Goal: Task Accomplishment & Management: Manage account settings

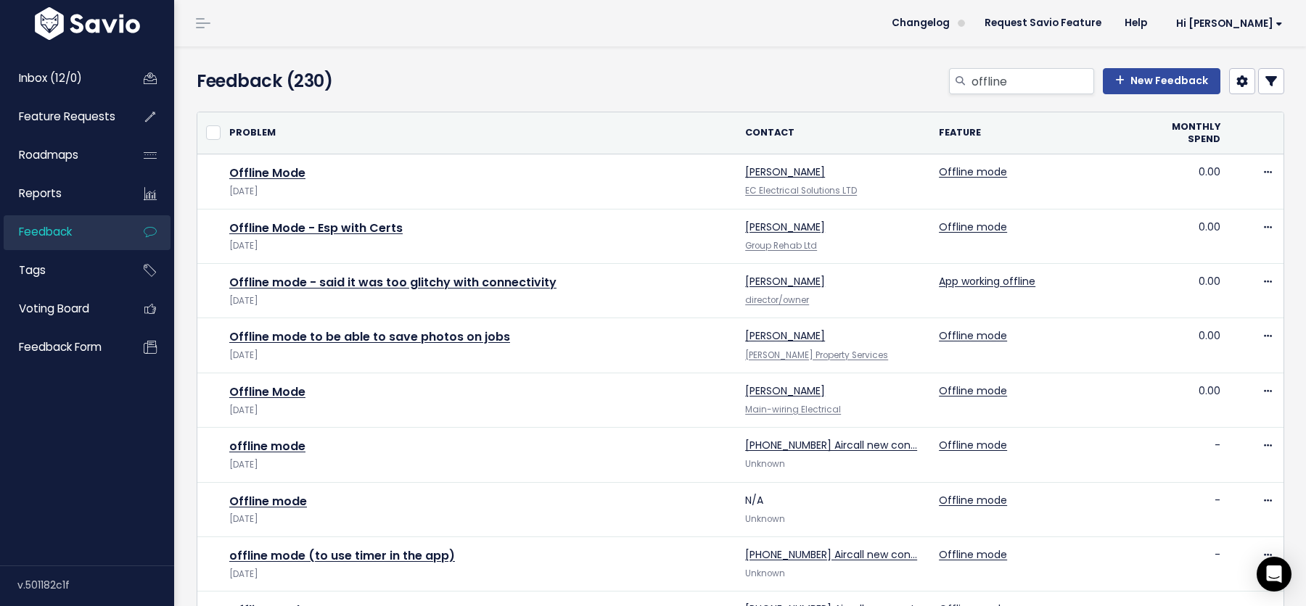
click at [549, 85] on div "Feedback (230)" at bounding box center [371, 84] width 370 height 32
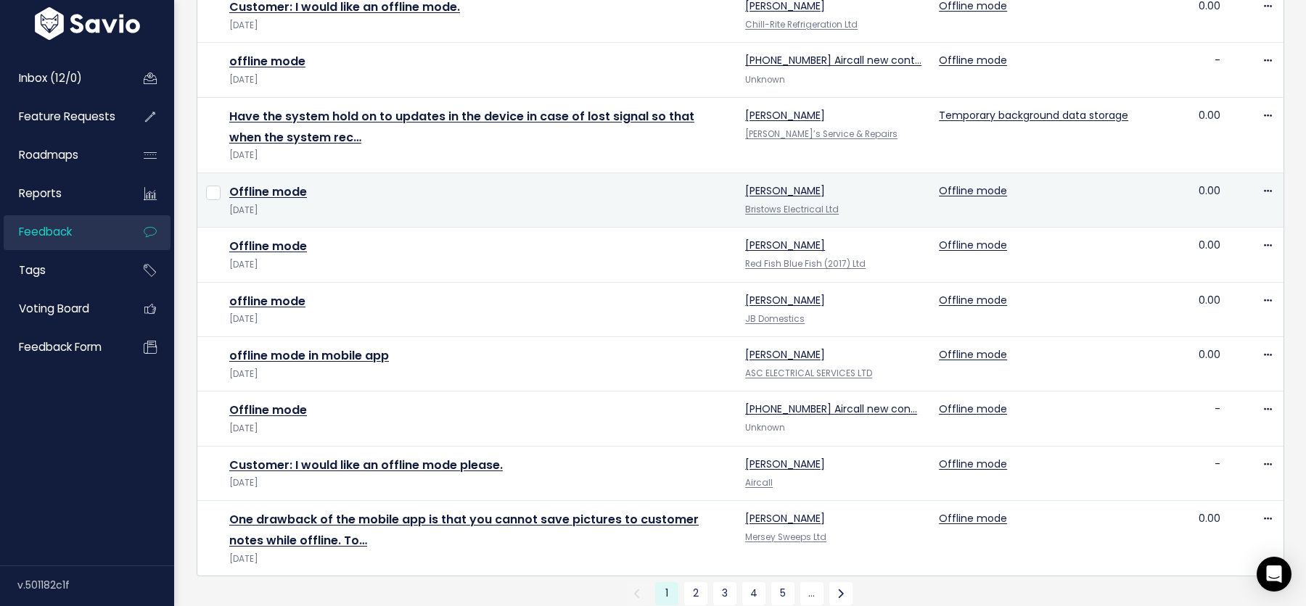
scroll to position [751, 0]
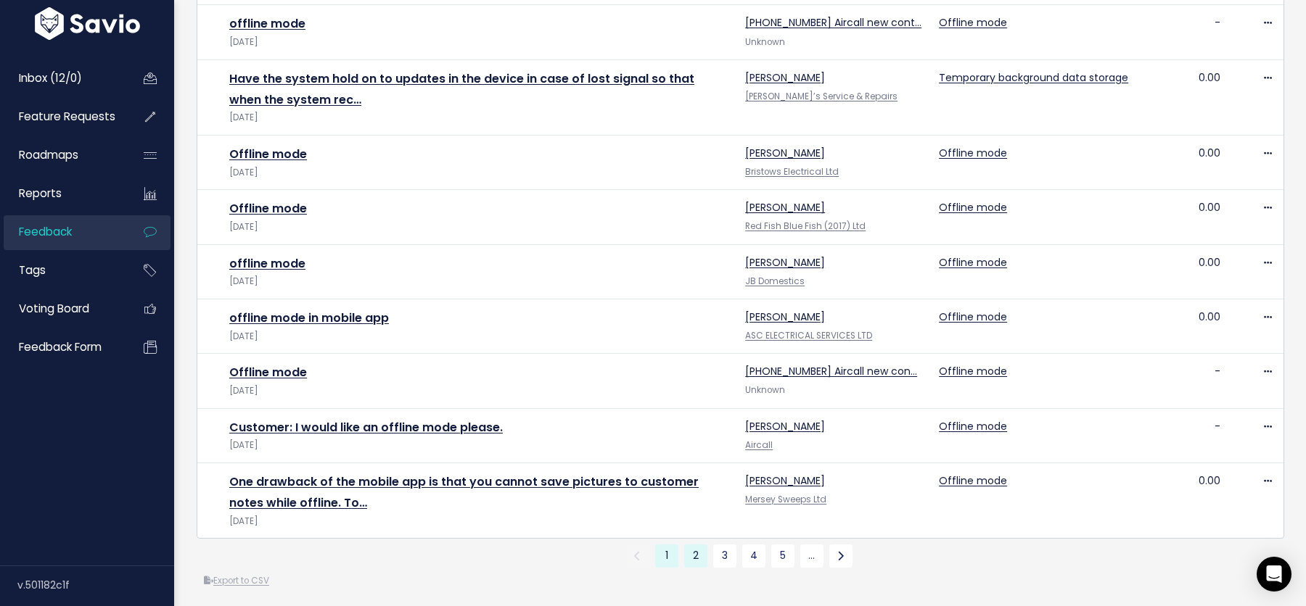
click at [696, 548] on link "2" at bounding box center [695, 556] width 23 height 23
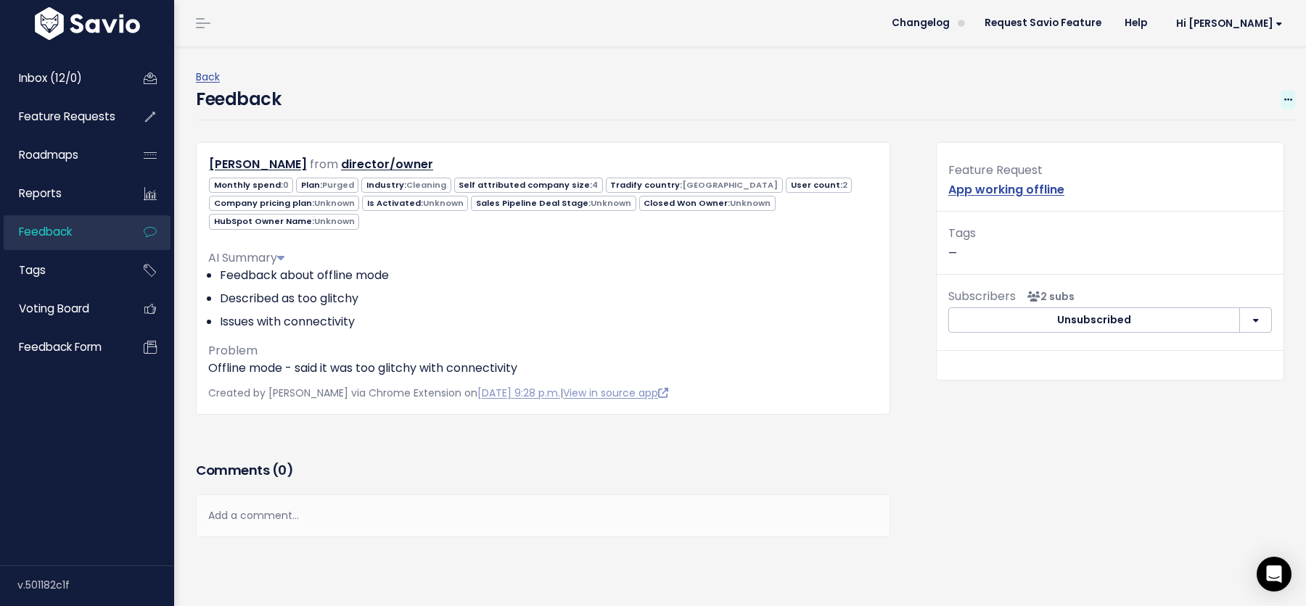
click at [1044, 96] on icon at bounding box center [1288, 100] width 8 height 9
click at [1044, 135] on link "Edit" at bounding box center [1230, 140] width 104 height 28
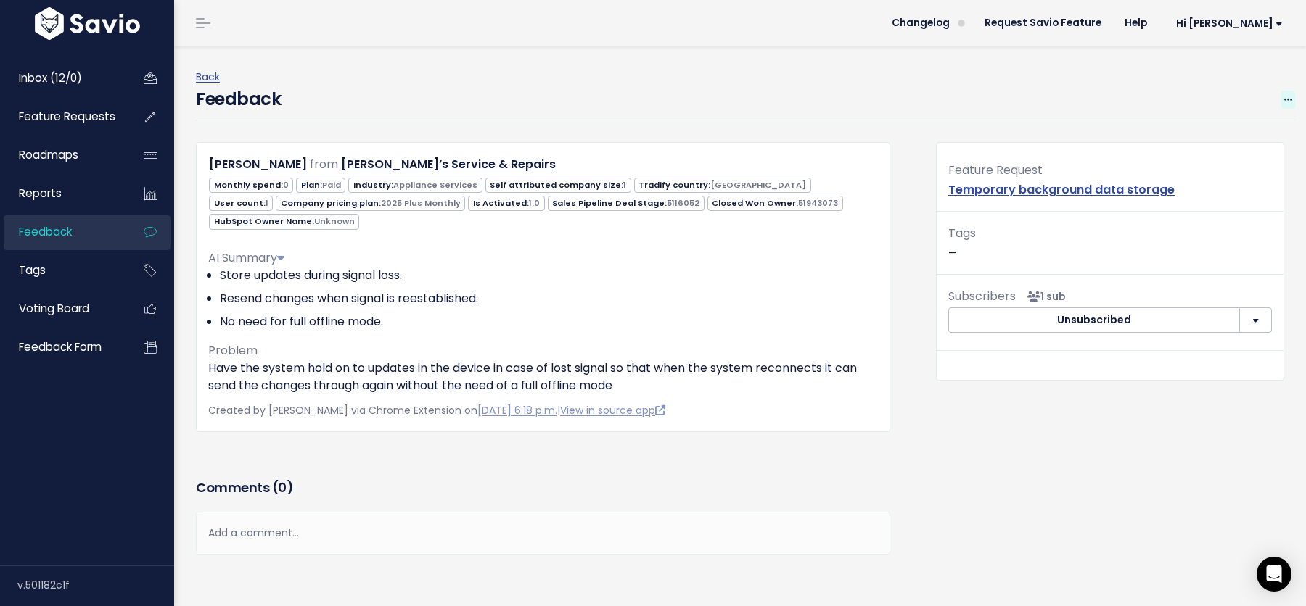
click at [1044, 99] on icon at bounding box center [1288, 100] width 8 height 9
click at [1044, 138] on link "Edit" at bounding box center [1230, 140] width 104 height 28
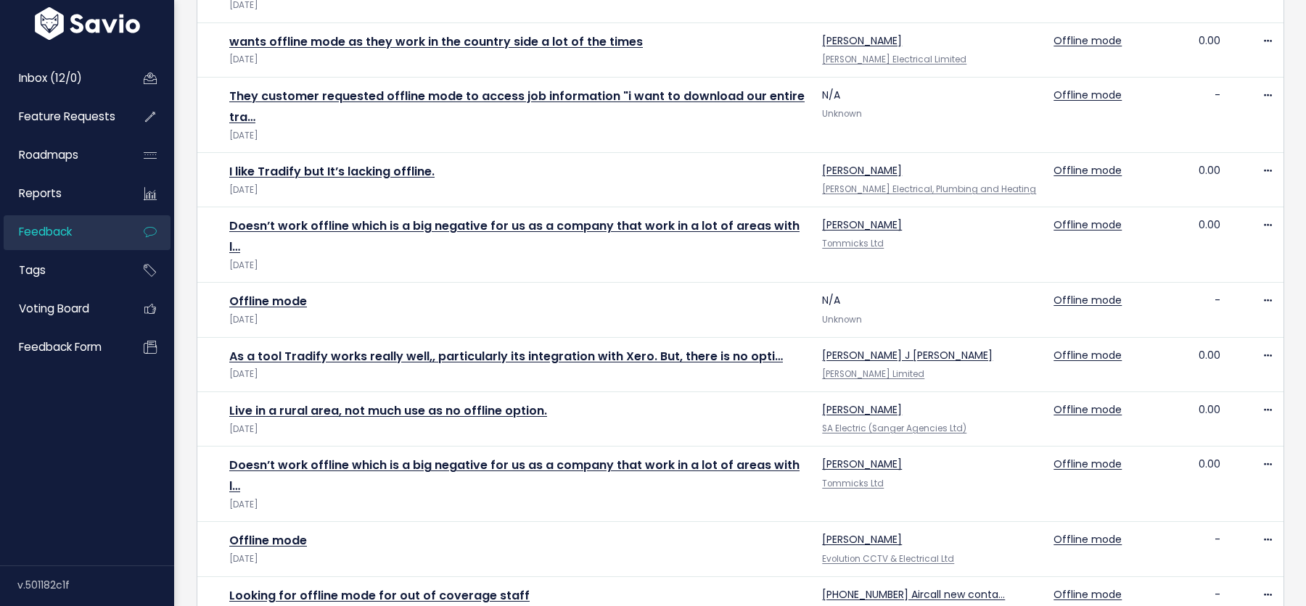
scroll to position [716, 0]
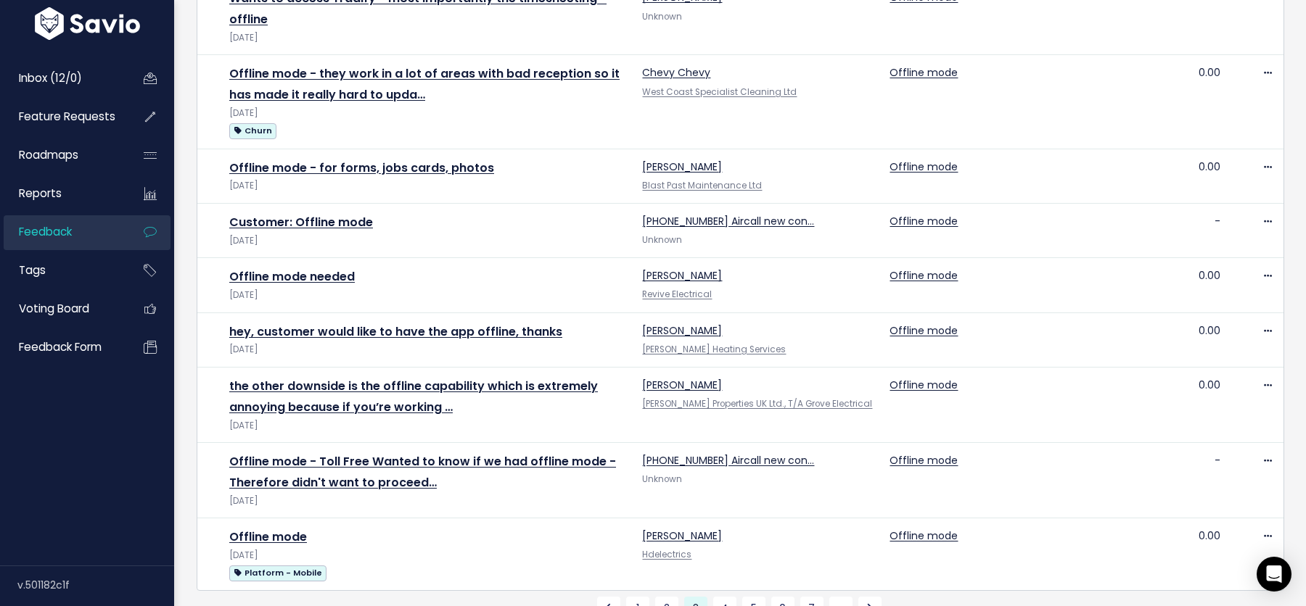
scroll to position [868, 0]
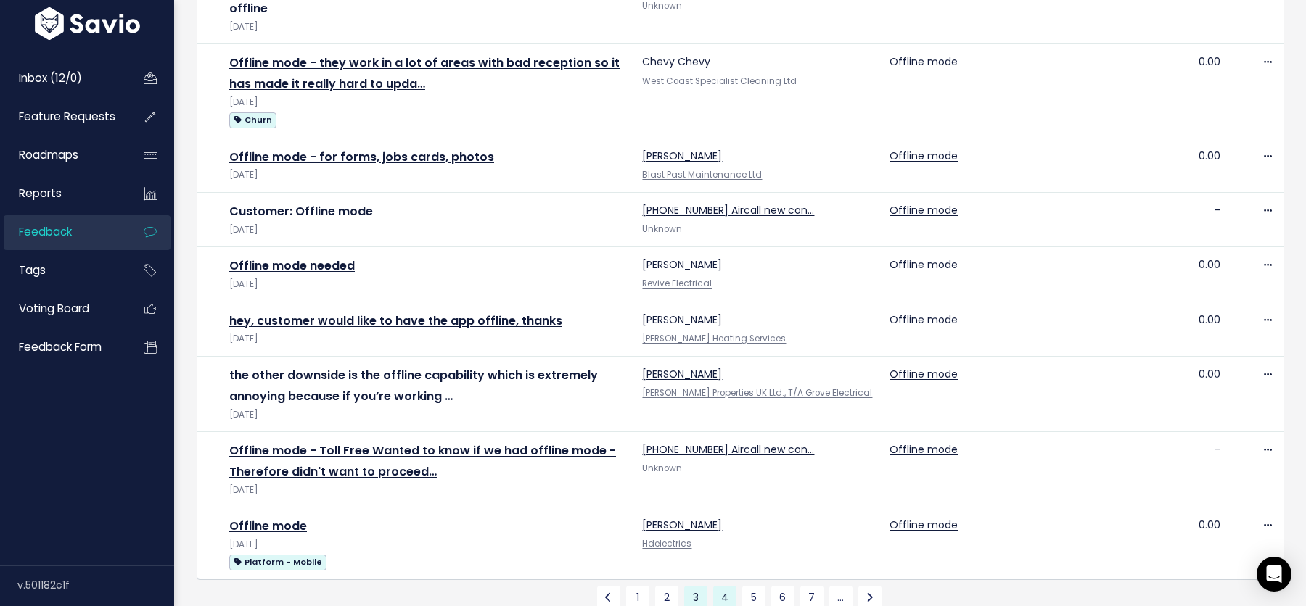
click at [724, 586] on link "4" at bounding box center [724, 597] width 23 height 23
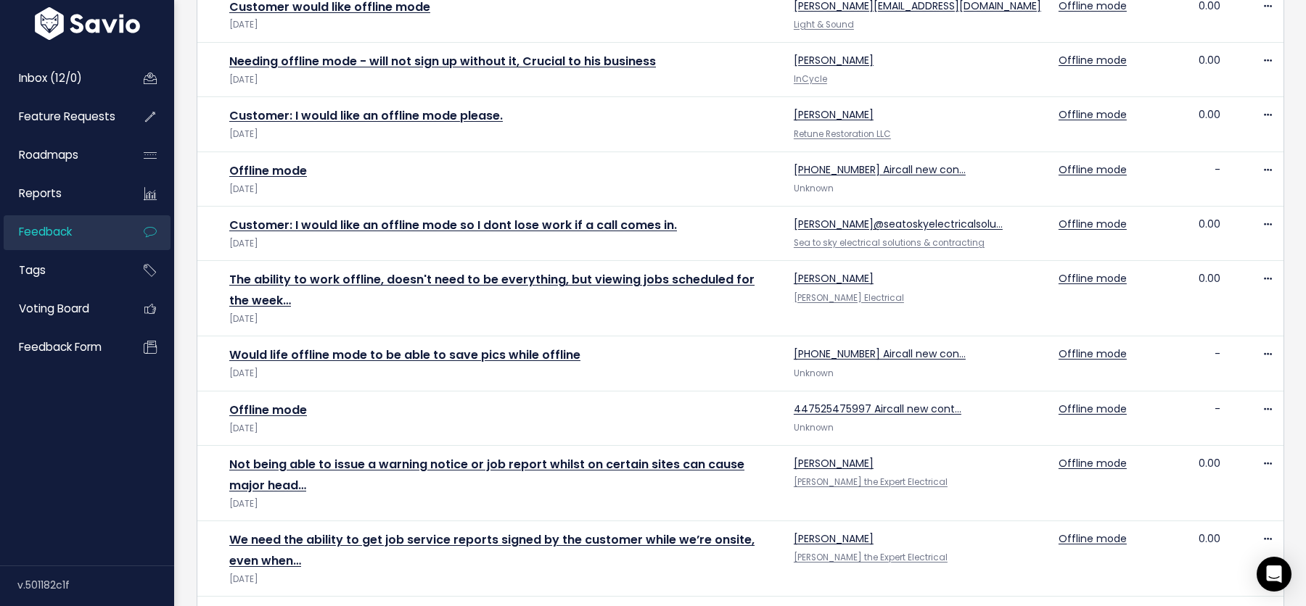
scroll to position [734, 0]
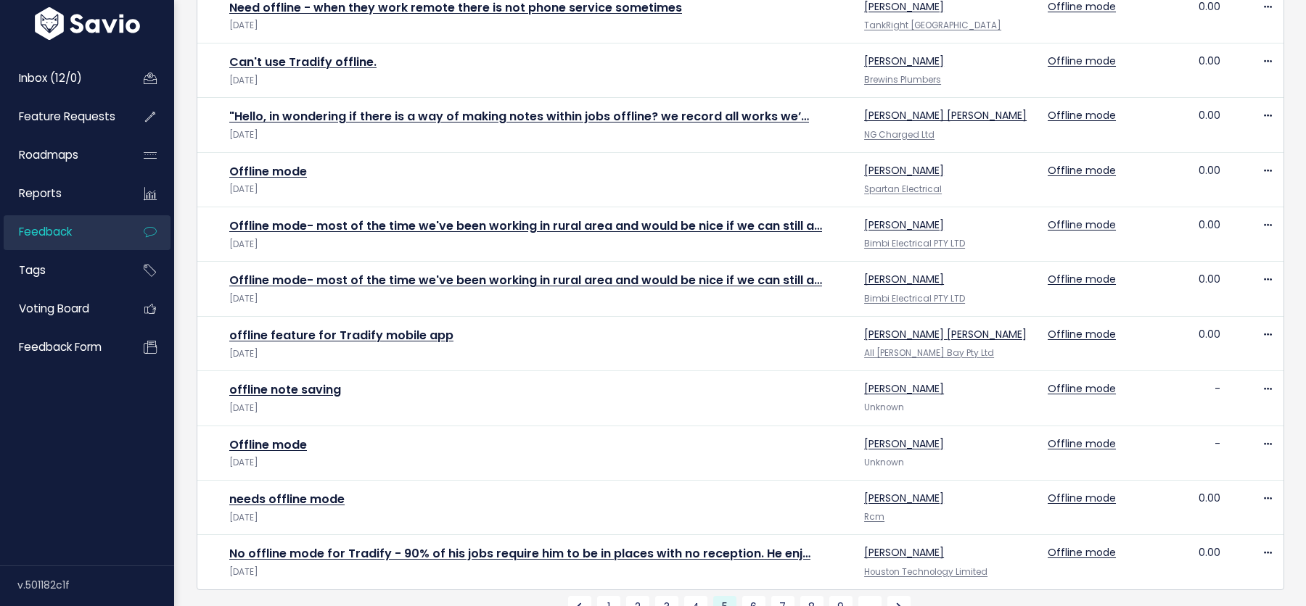
scroll to position [698, 0]
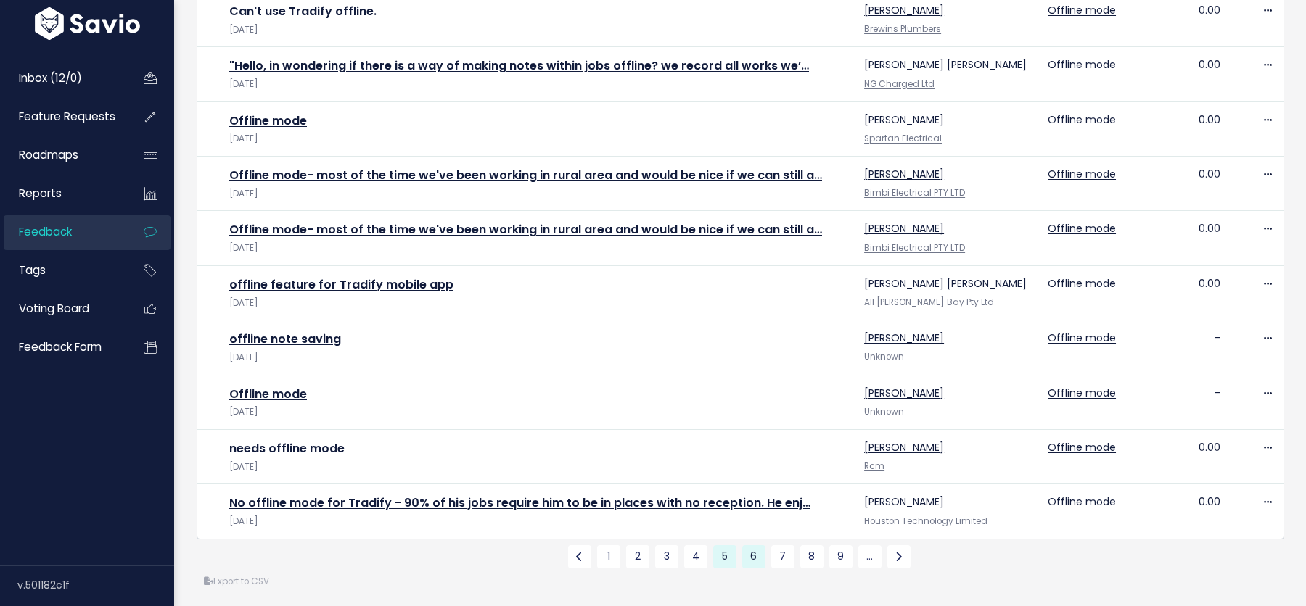
click at [757, 546] on link "6" at bounding box center [753, 557] width 23 height 23
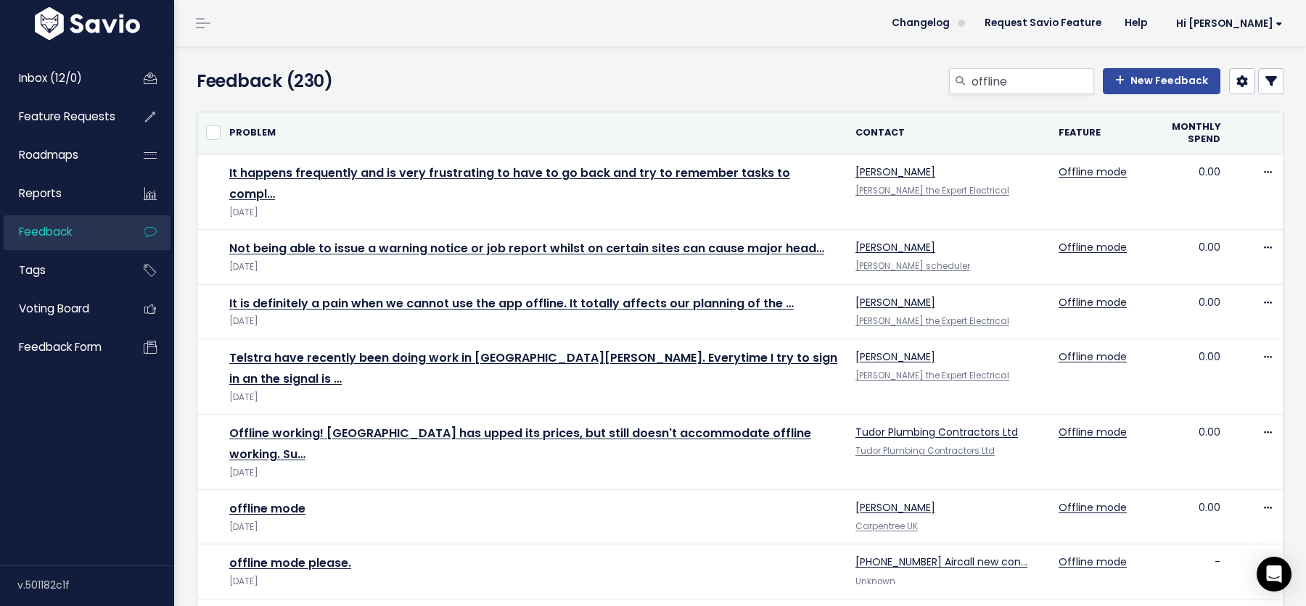
click at [1269, 83] on icon at bounding box center [1271, 81] width 12 height 12
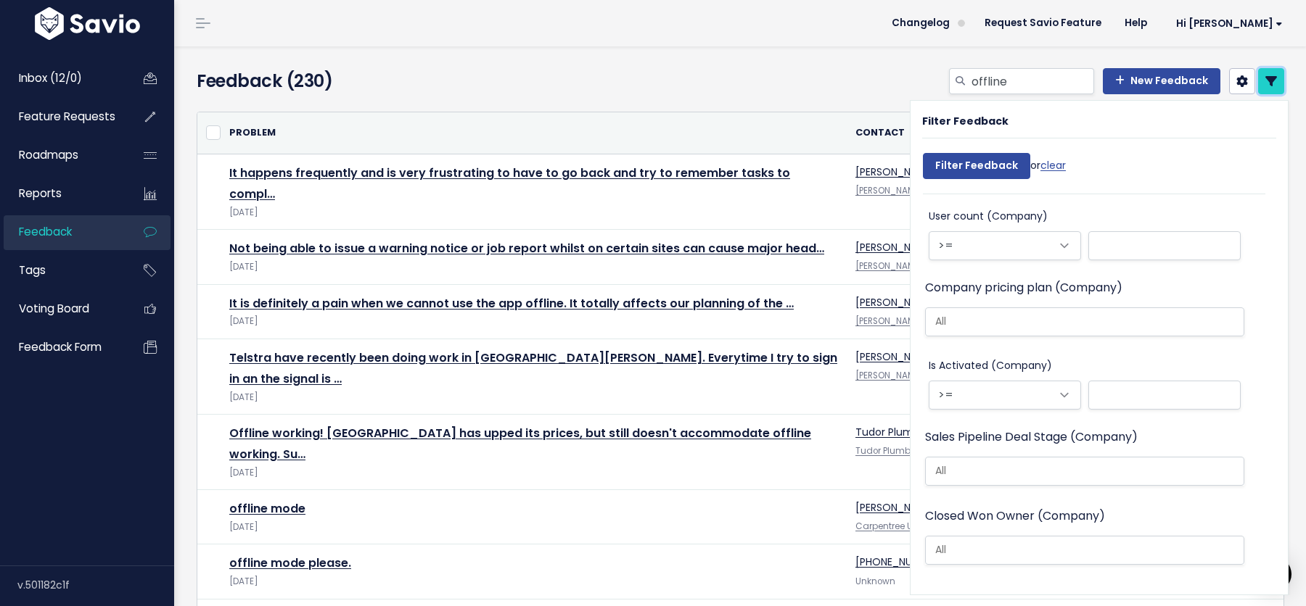
scroll to position [1091, 0]
click at [846, 57] on div "Feedback (230) offline New Feedback" at bounding box center [737, 73] width 1127 height 54
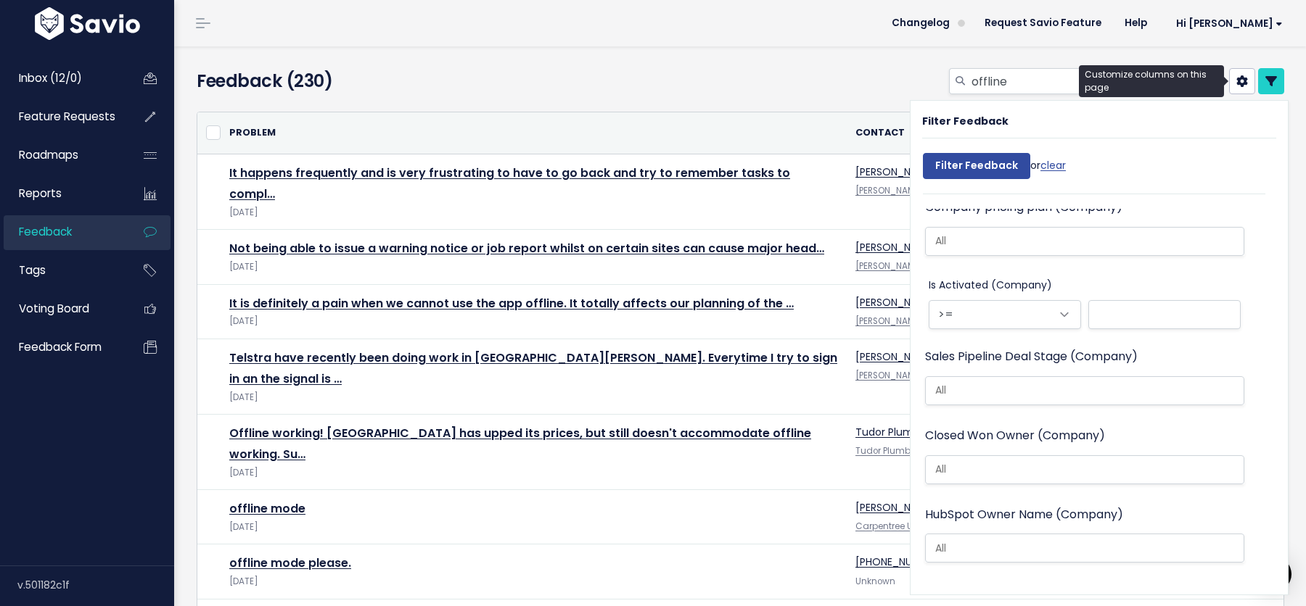
click at [1236, 78] on icon at bounding box center [1242, 81] width 12 height 12
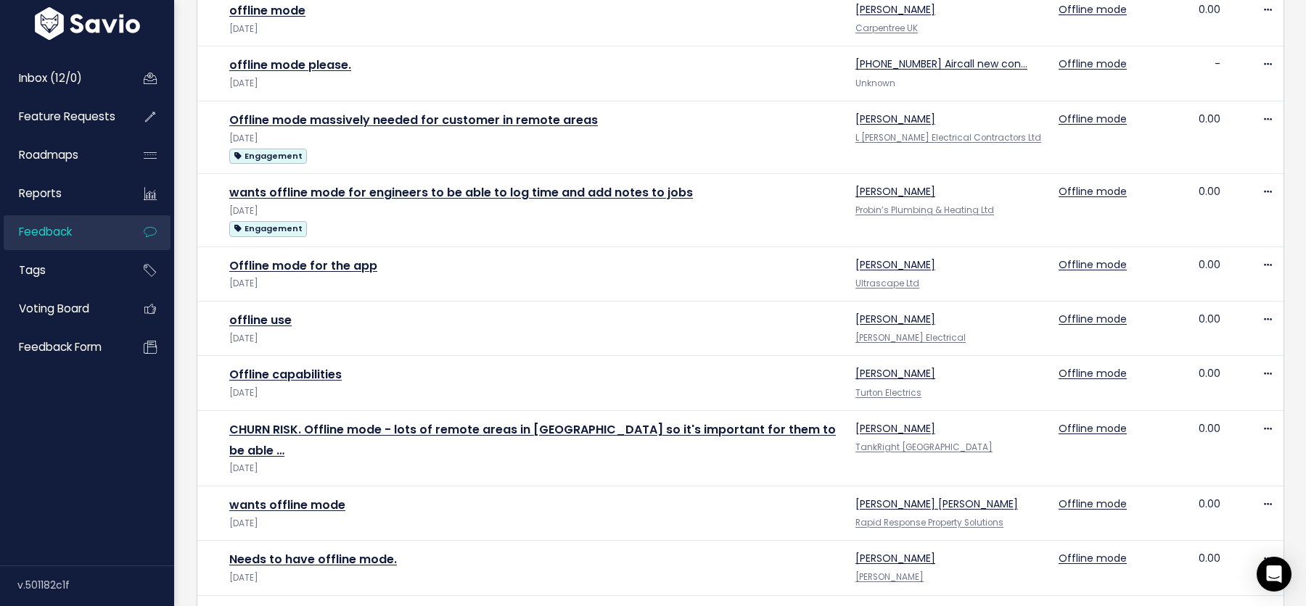
scroll to position [752, 0]
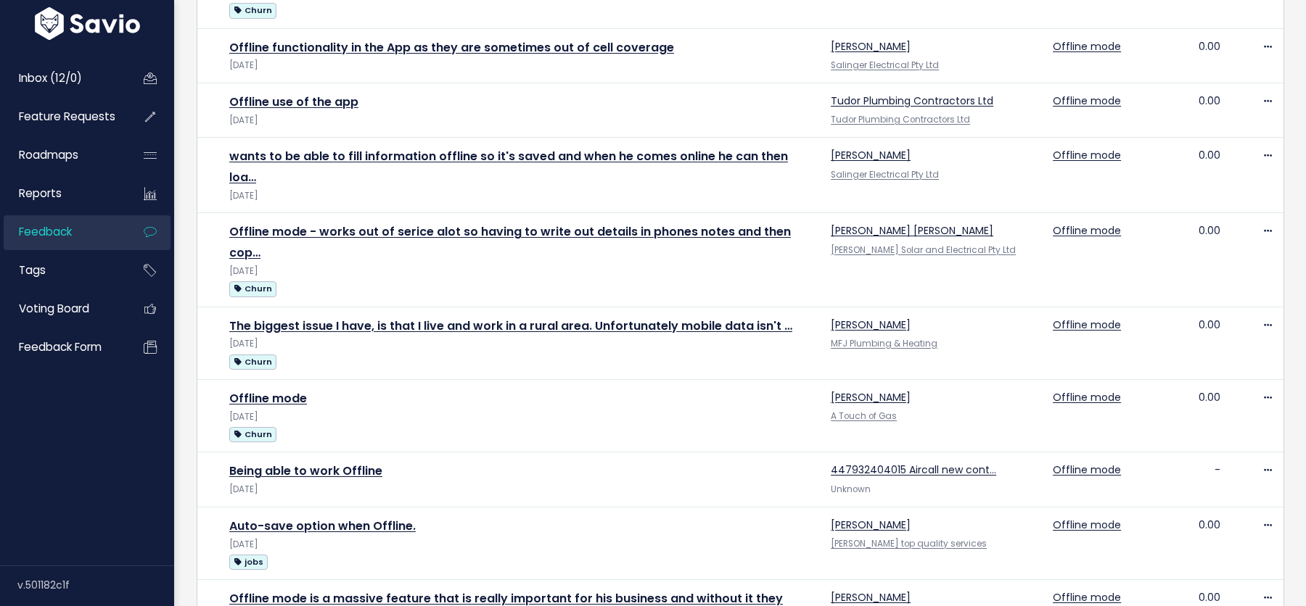
scroll to position [916, 0]
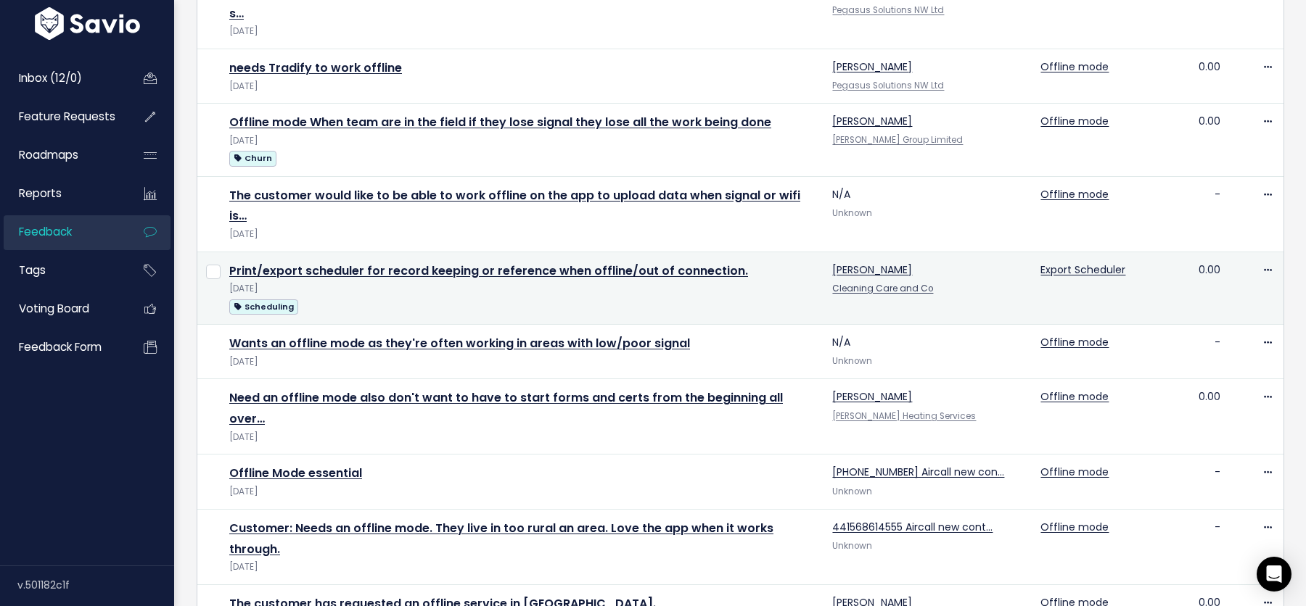
scroll to position [839, 0]
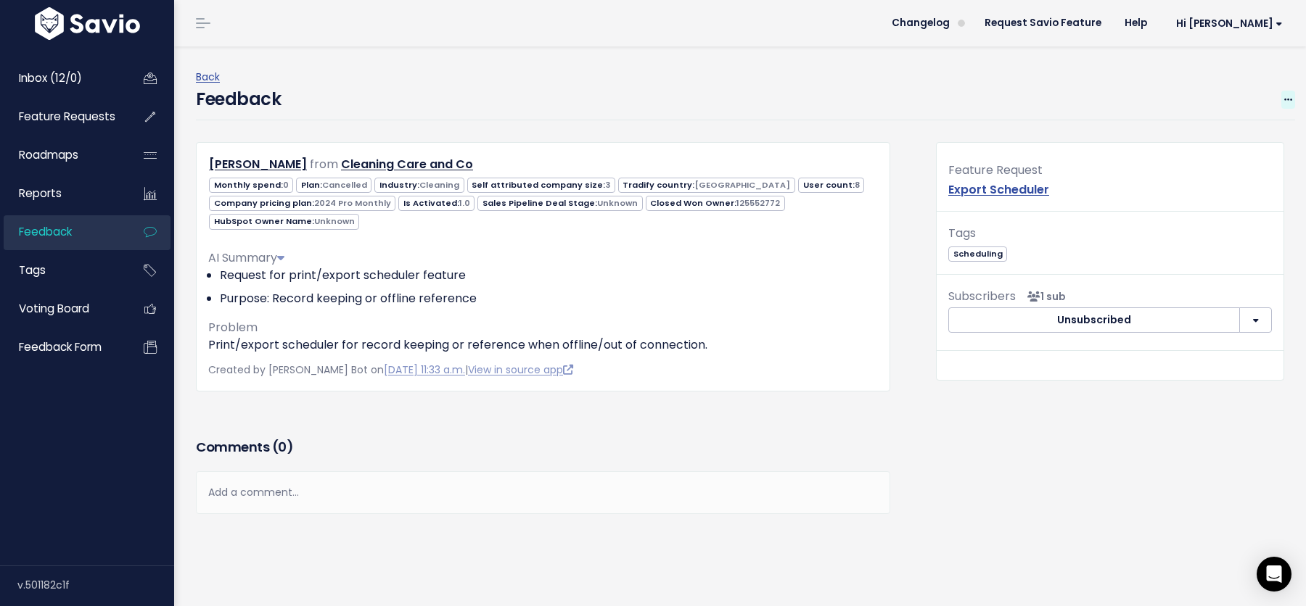
click at [1044, 98] on span at bounding box center [1288, 100] width 14 height 18
click at [1044, 128] on link "Edit" at bounding box center [1230, 140] width 104 height 28
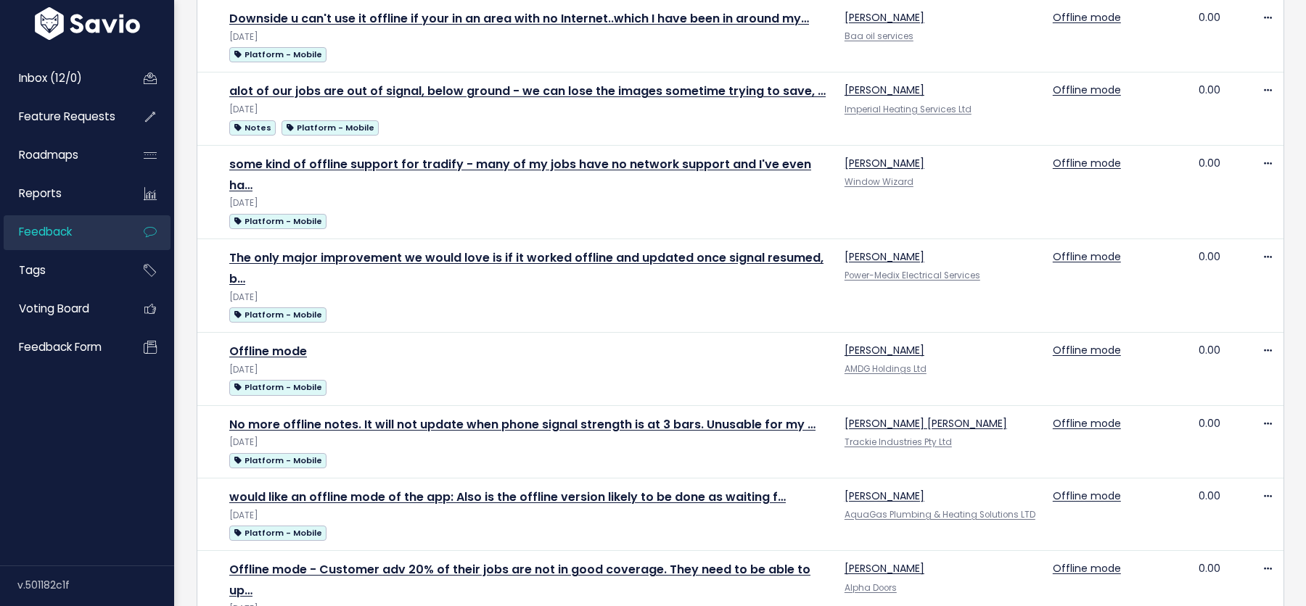
scroll to position [970, 0]
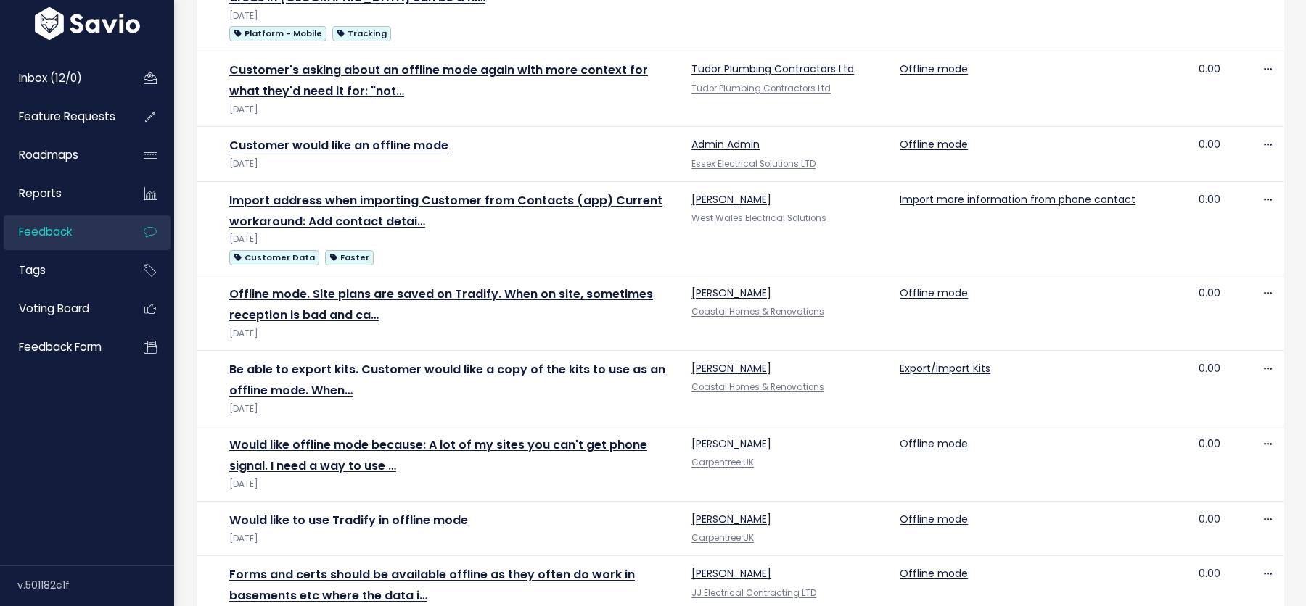
scroll to position [1187, 0]
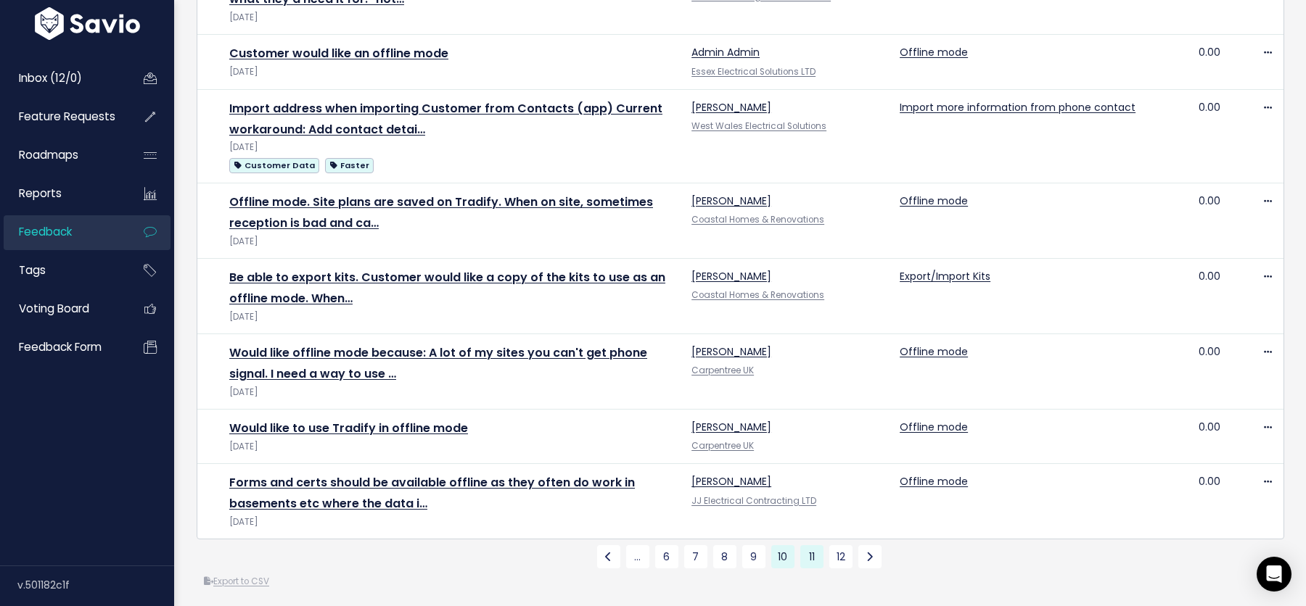
click at [810, 551] on link "11" at bounding box center [811, 557] width 23 height 23
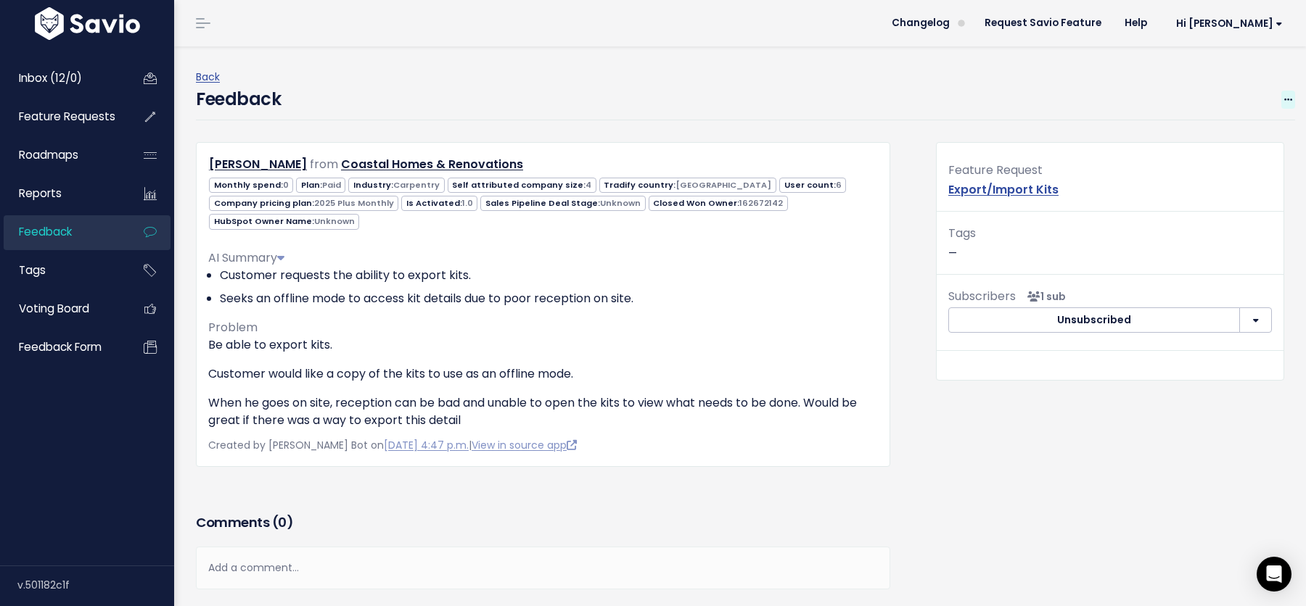
click at [1044, 96] on icon at bounding box center [1288, 100] width 8 height 9
click at [1044, 141] on link "Edit" at bounding box center [1230, 140] width 104 height 28
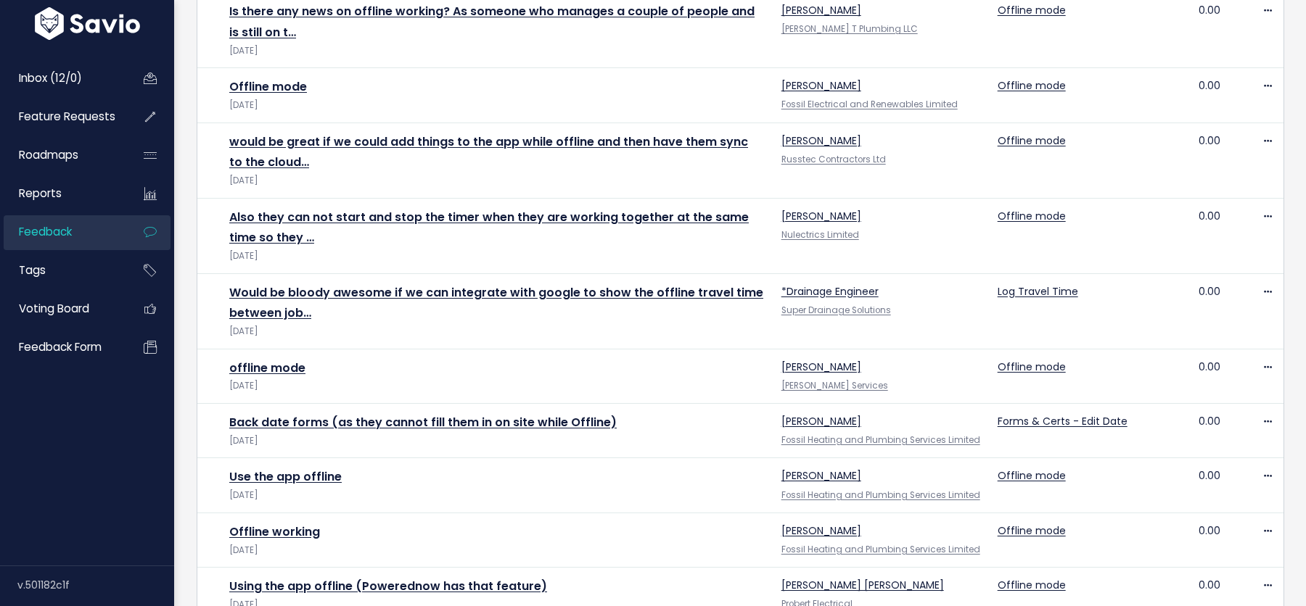
scroll to position [896, 0]
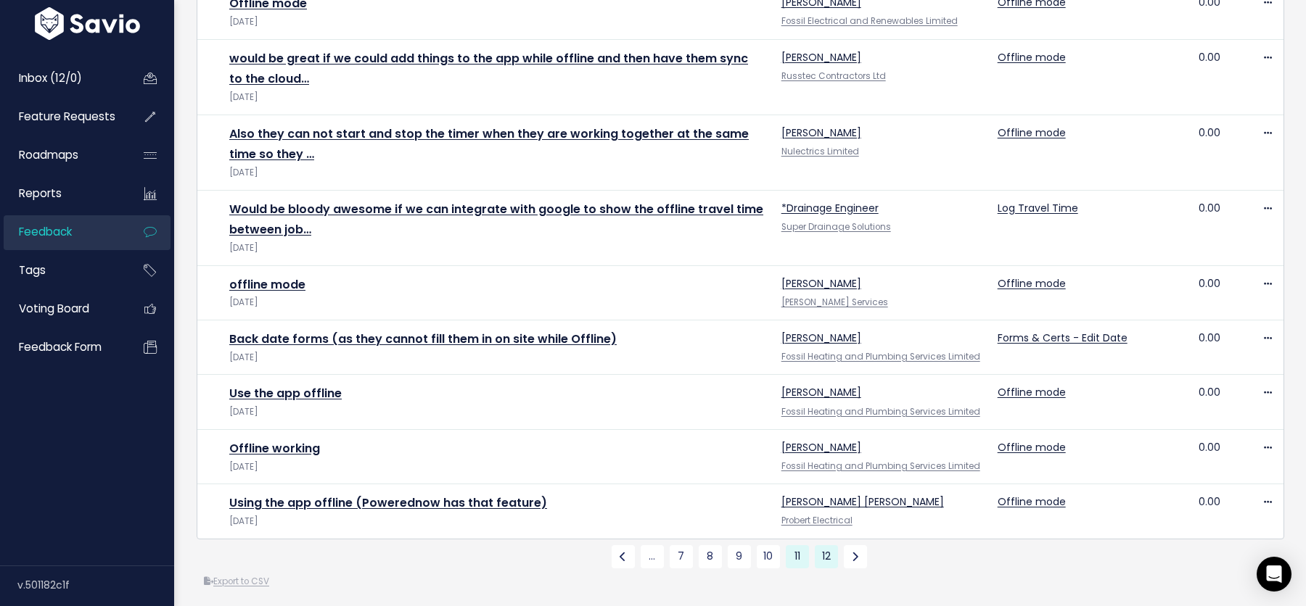
click at [826, 549] on link "12" at bounding box center [826, 557] width 23 height 23
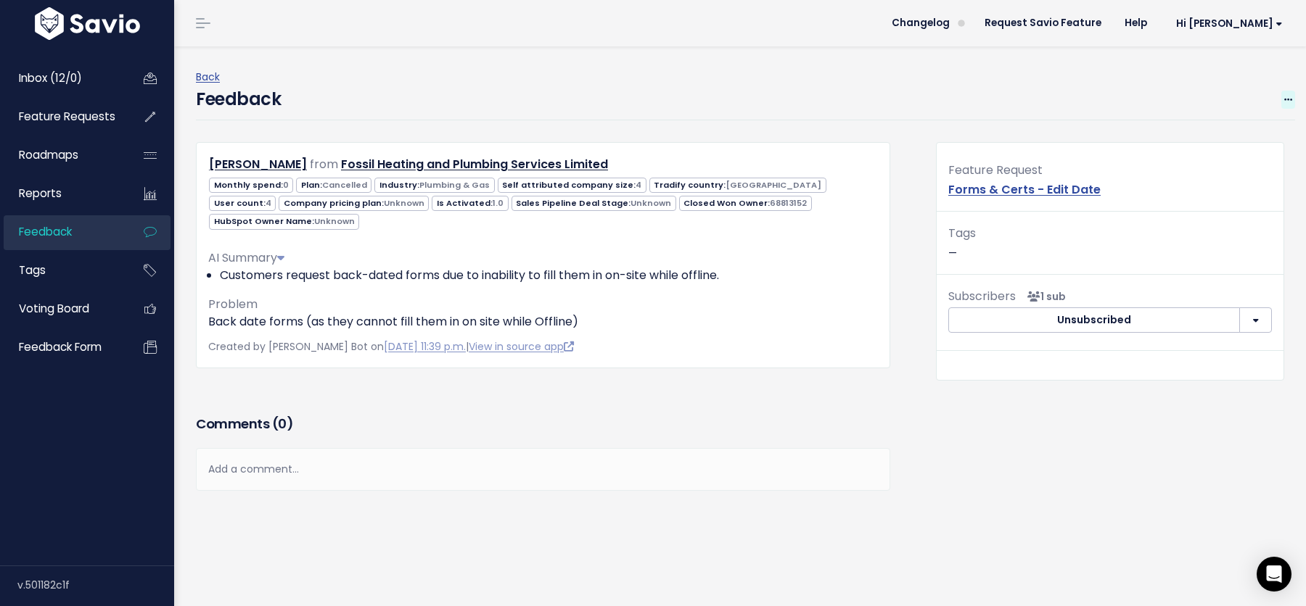
click at [1044, 92] on span at bounding box center [1288, 100] width 14 height 18
click at [1044, 136] on link "Edit" at bounding box center [1230, 140] width 104 height 28
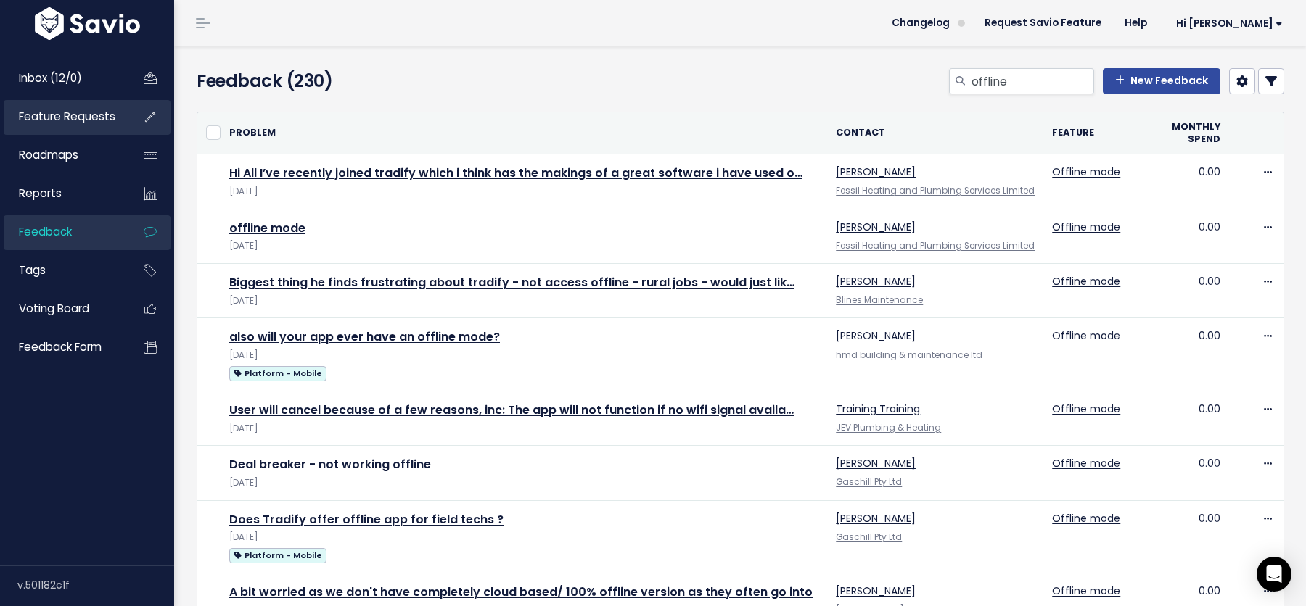
click at [57, 115] on span "Feature Requests" at bounding box center [67, 116] width 96 height 15
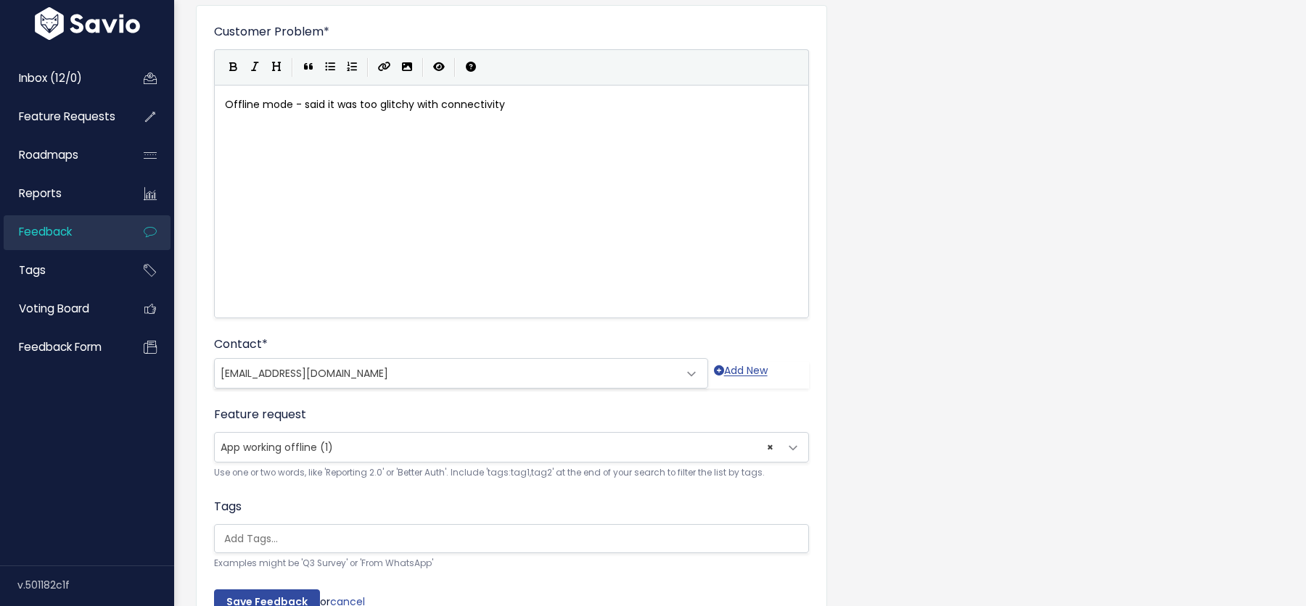
scroll to position [187, 0]
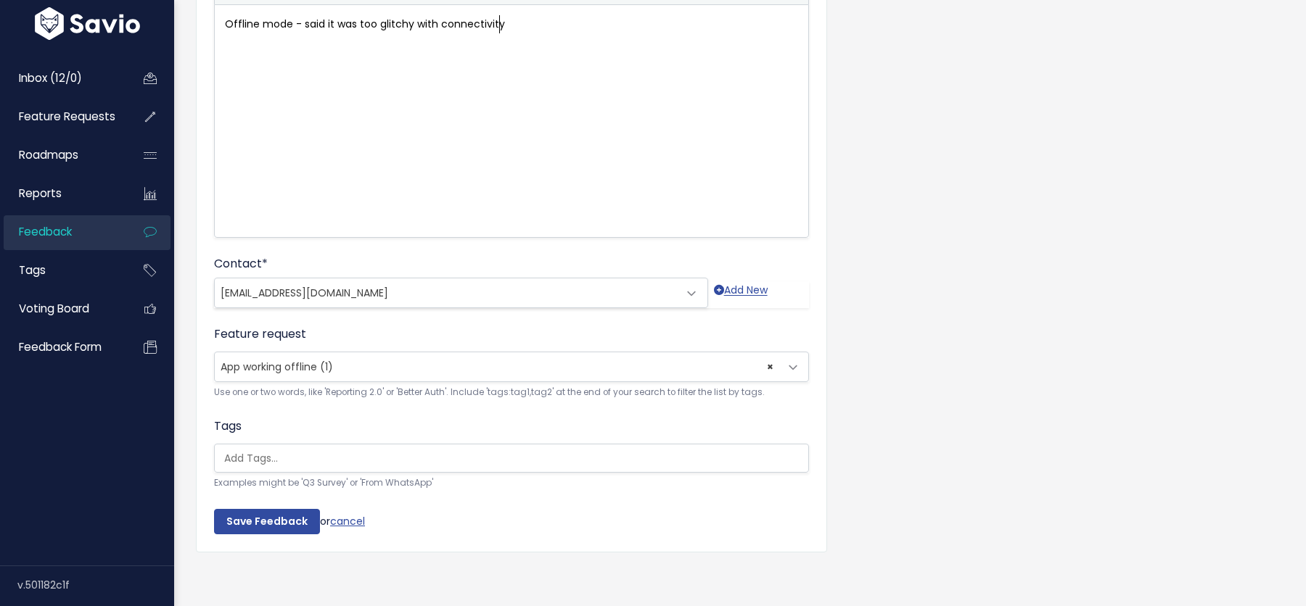
click at [291, 360] on span "App working offline (1)" at bounding box center [277, 367] width 112 height 15
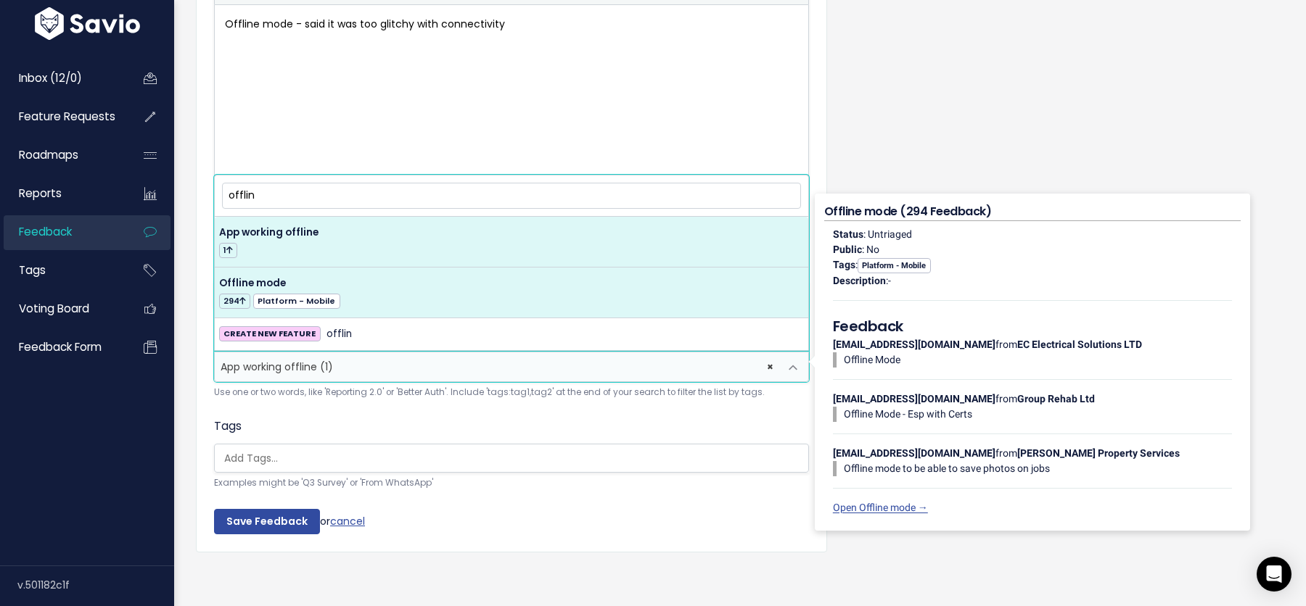
type input "offlin"
select select "13022"
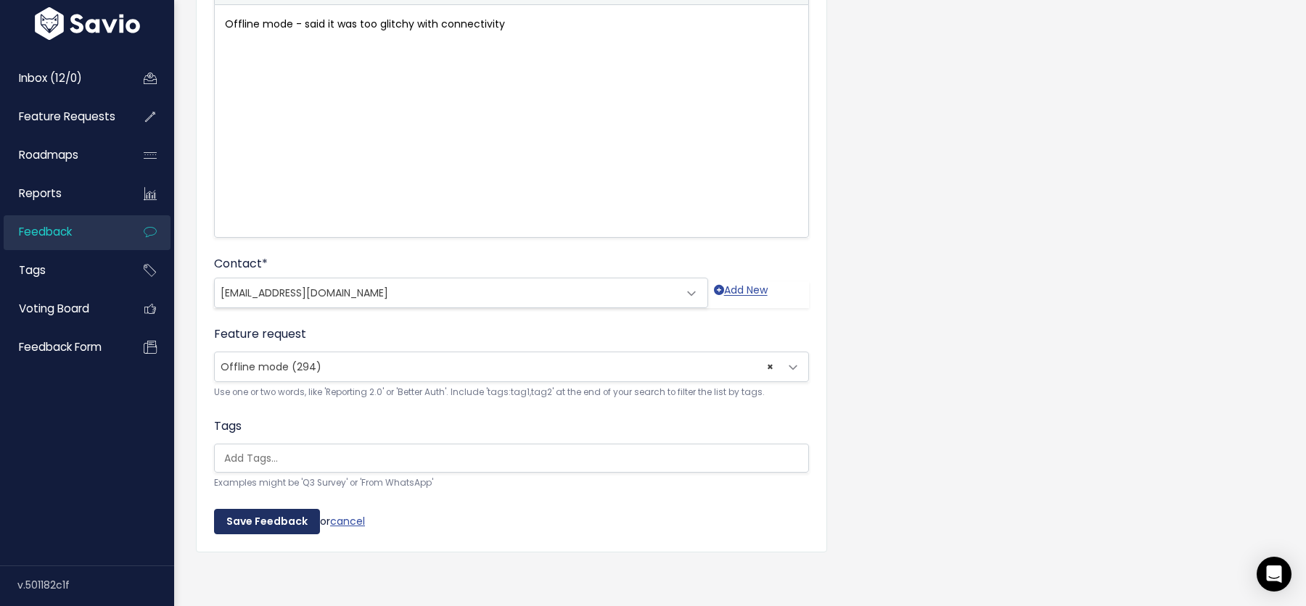
click at [244, 514] on input "Save Feedback" at bounding box center [267, 522] width 106 height 26
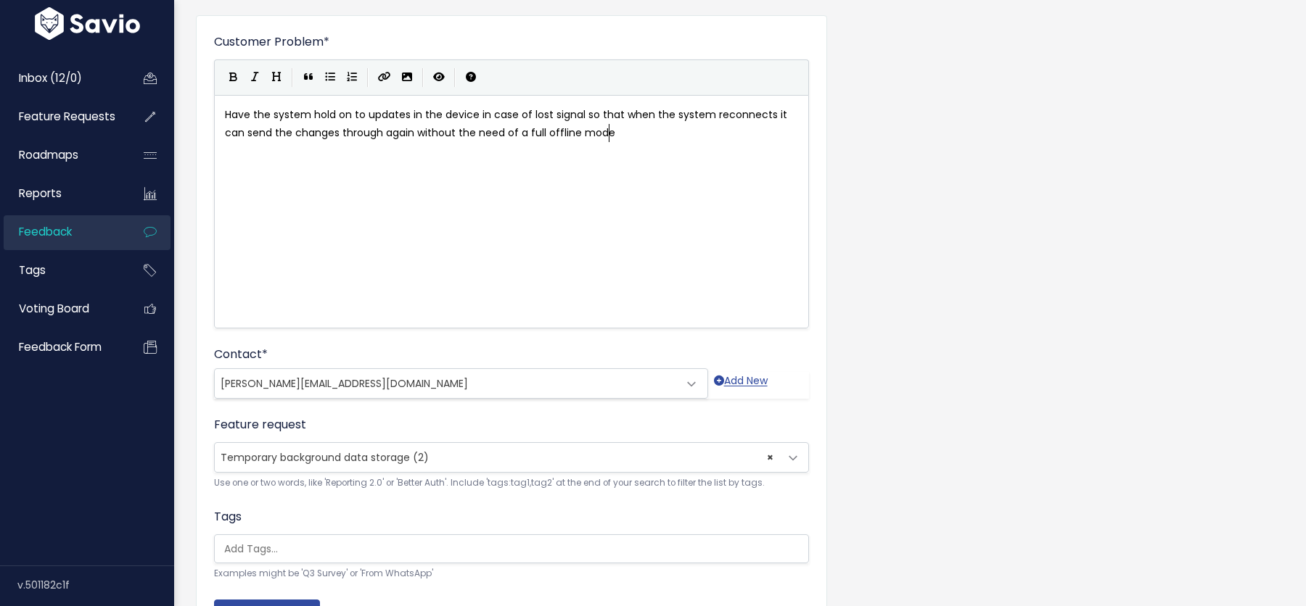
scroll to position [187, 0]
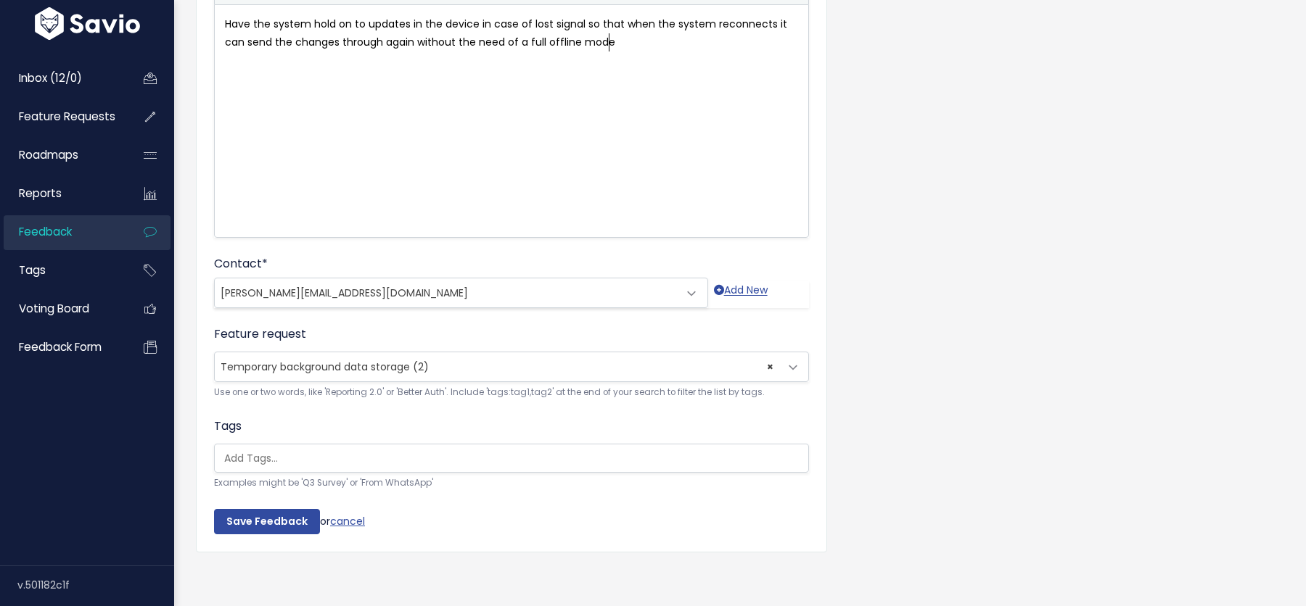
click at [379, 363] on span "Temporary background data storage (2)" at bounding box center [325, 367] width 208 height 15
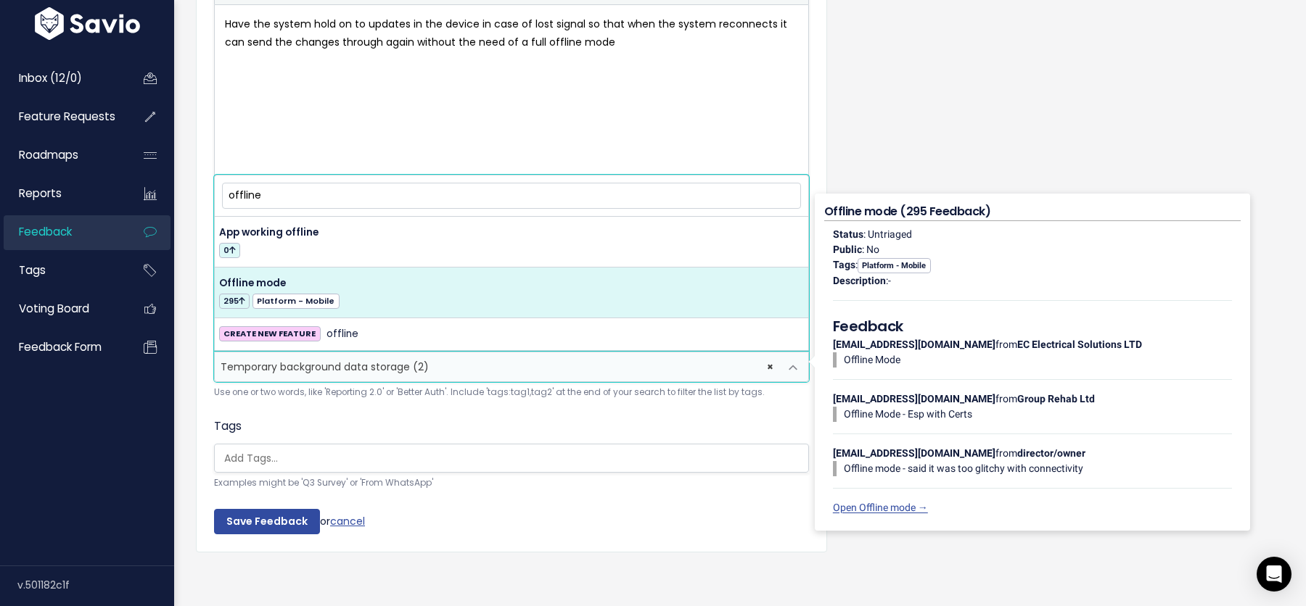
type input "offline"
select select "13022"
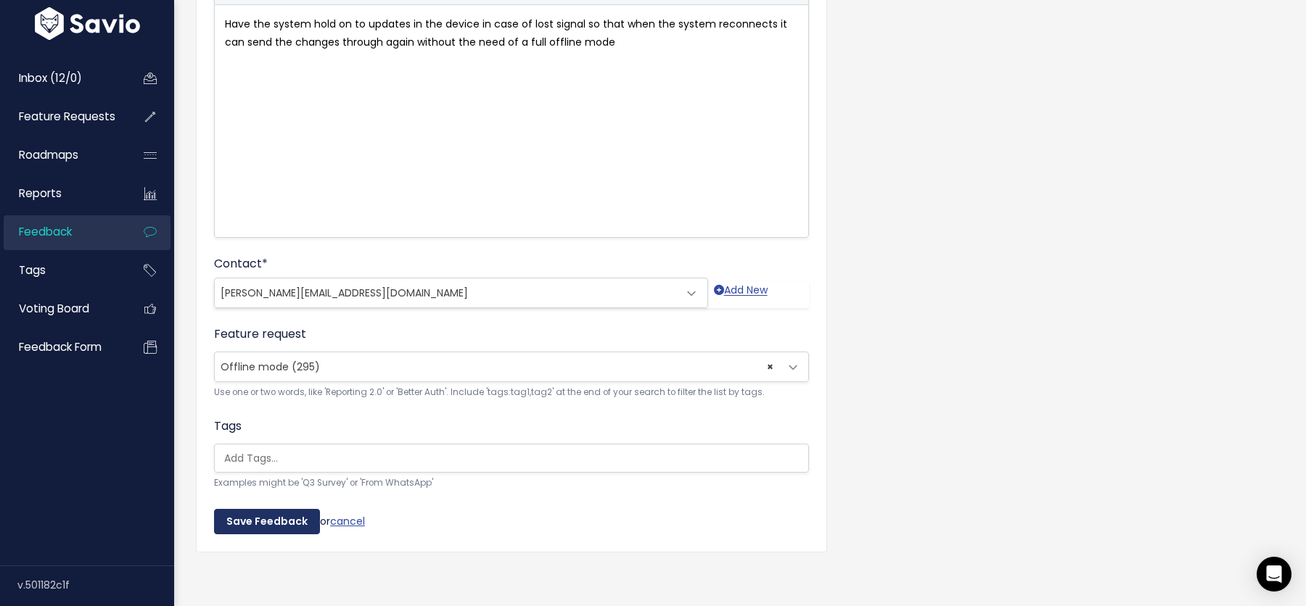
click at [267, 523] on input "Save Feedback" at bounding box center [267, 522] width 106 height 26
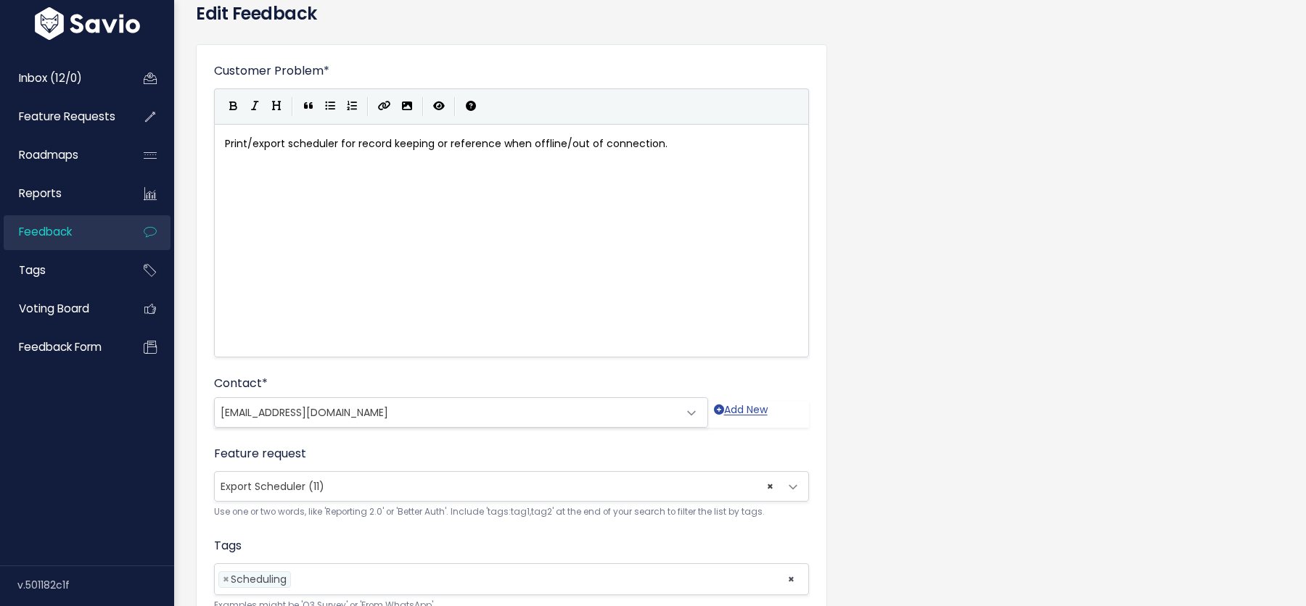
scroll to position [151, 0]
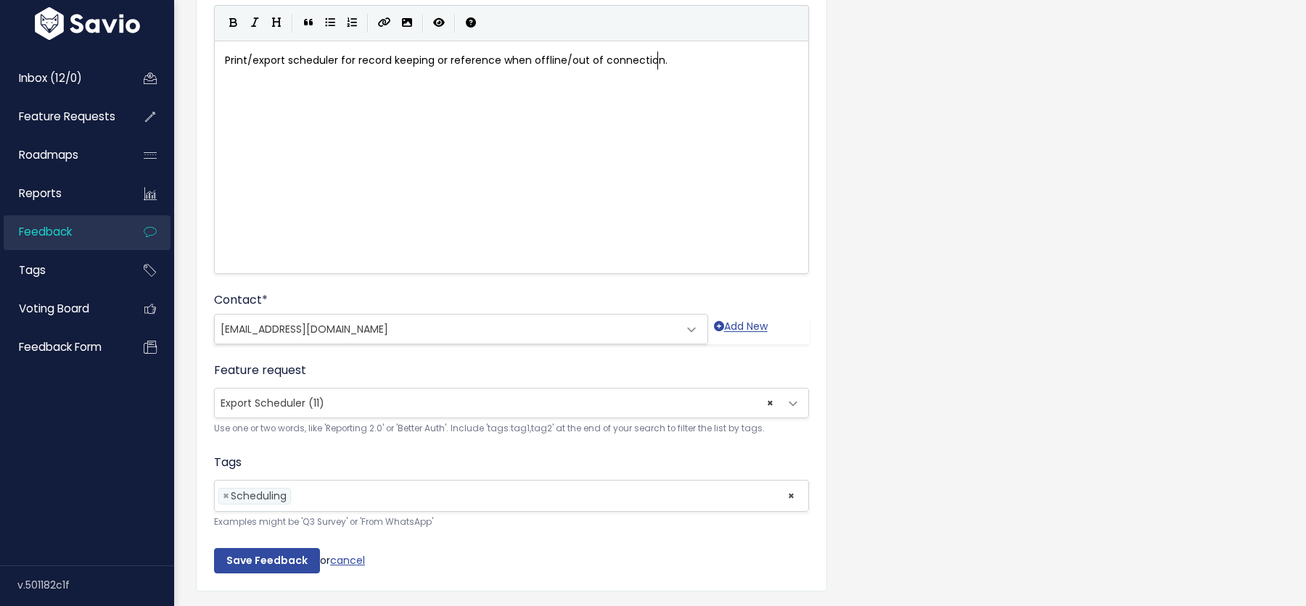
click at [297, 398] on span "Export Scheduler (11)" at bounding box center [273, 403] width 104 height 15
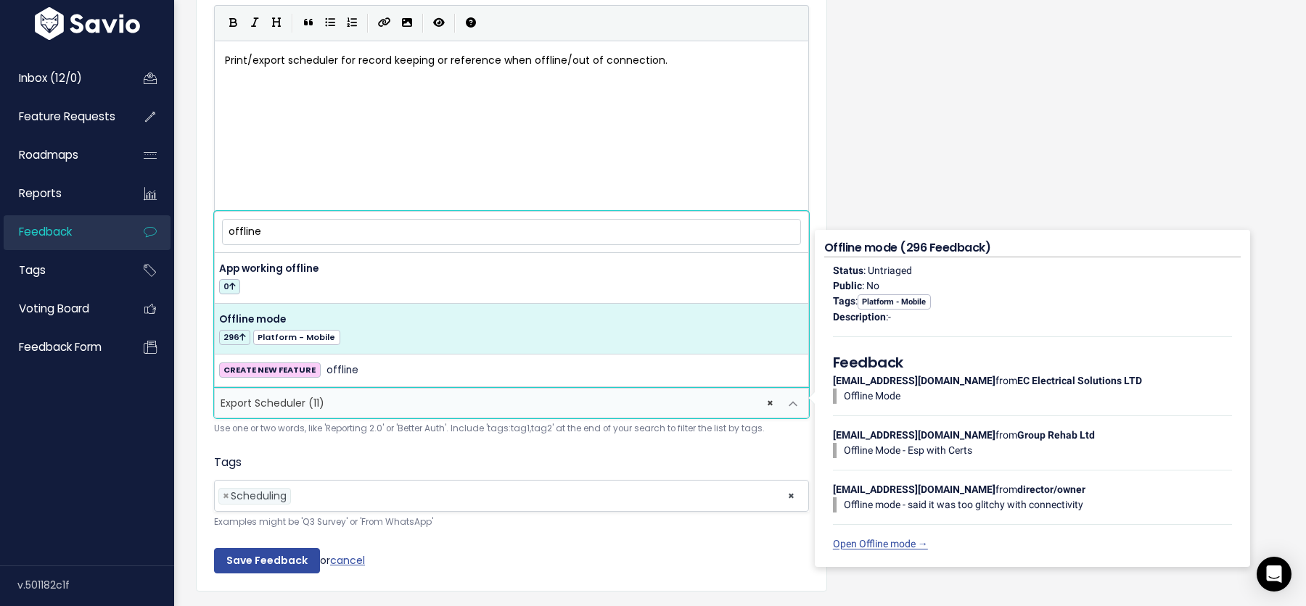
type input "offline"
select select "13022"
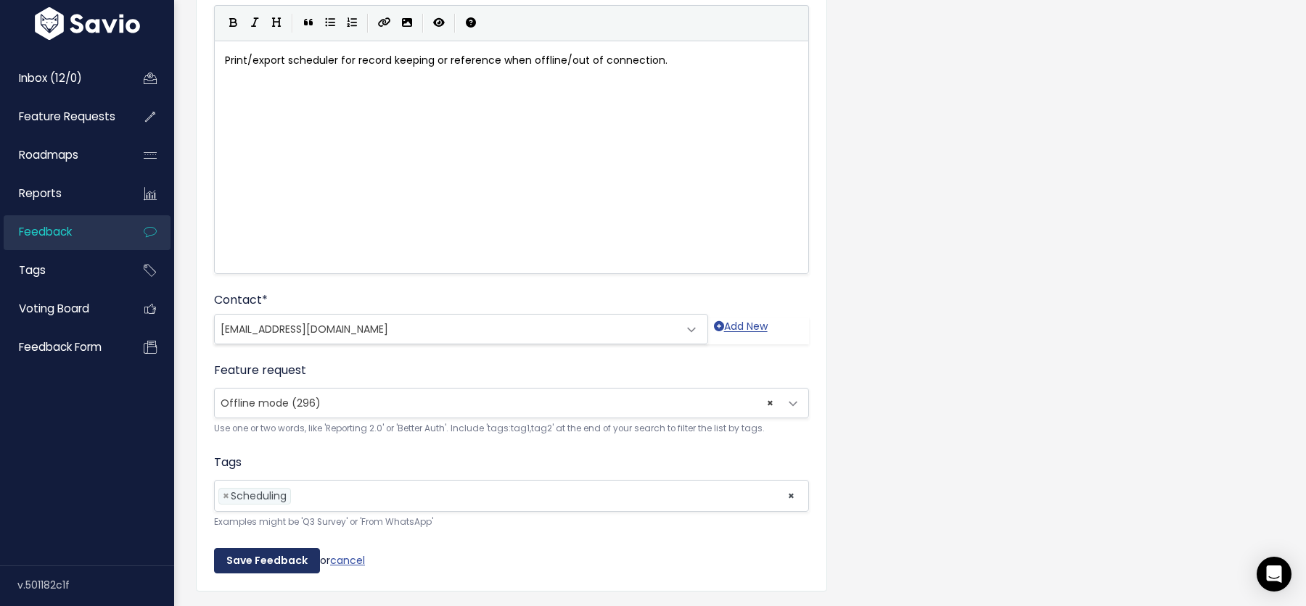
click at [260, 556] on input "Save Feedback" at bounding box center [267, 561] width 106 height 26
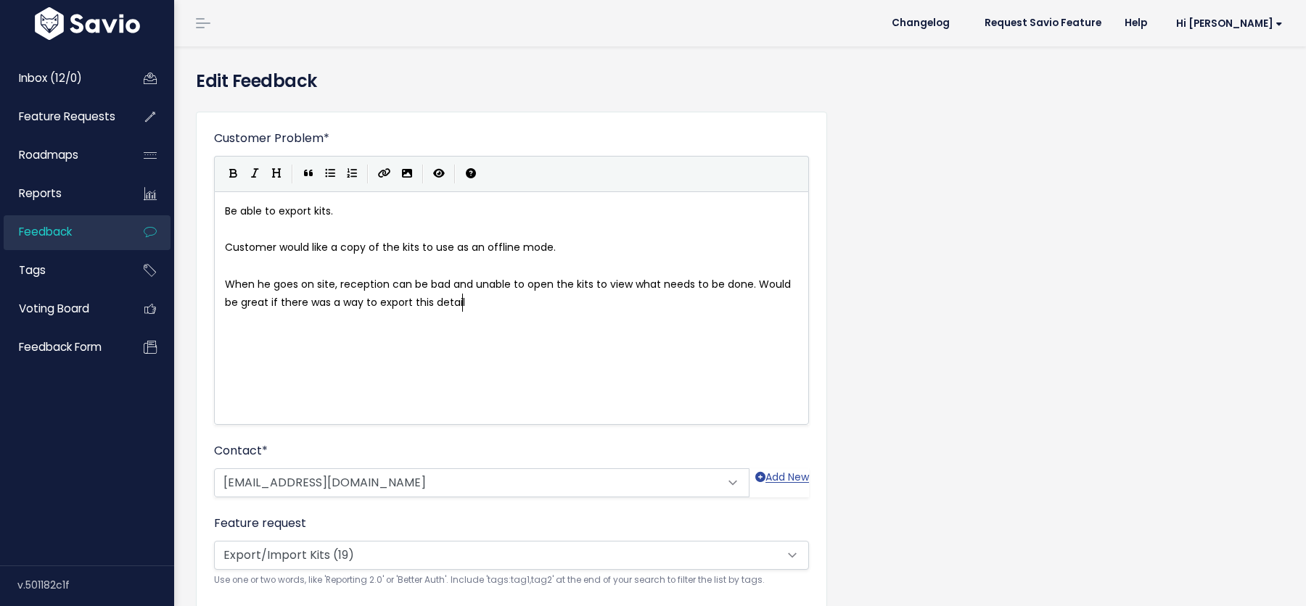
scroll to position [1, 0]
click at [252, 549] on span "Export/Import Kits (19)" at bounding box center [277, 554] width 113 height 15
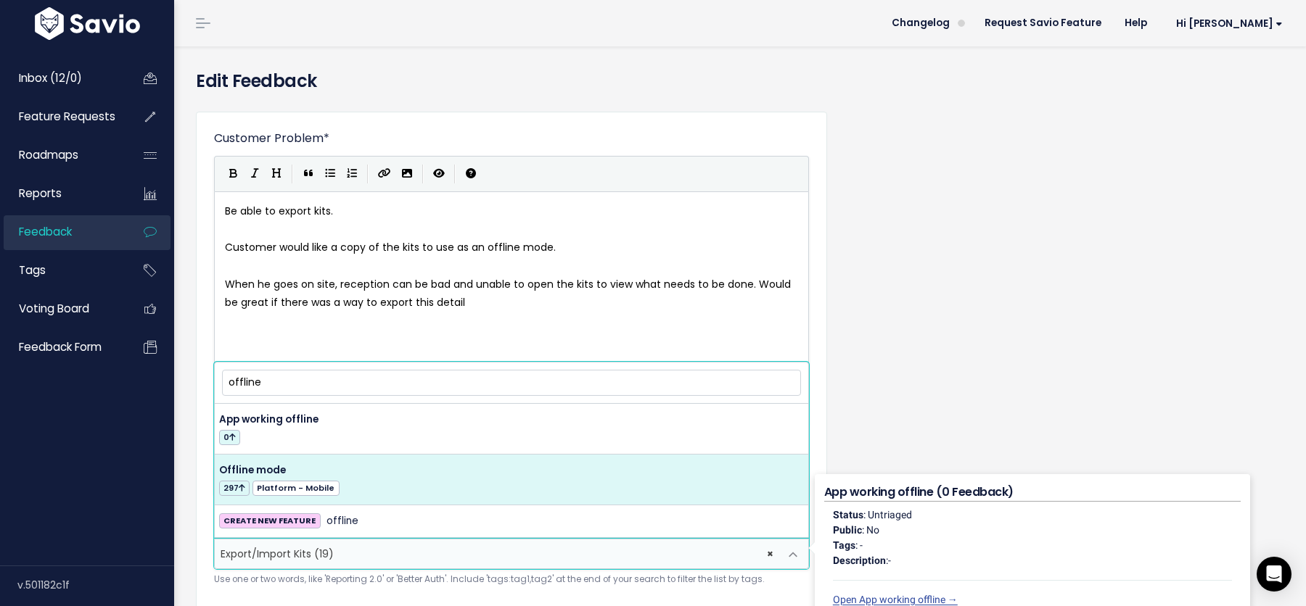
type input "offline"
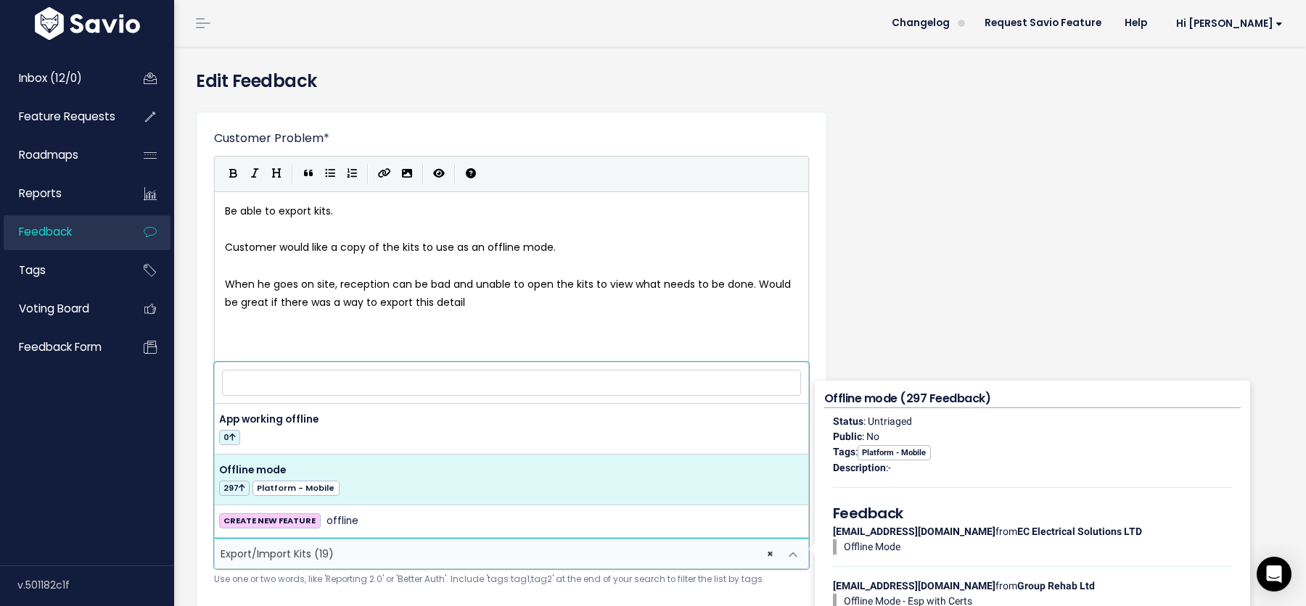
select select "13022"
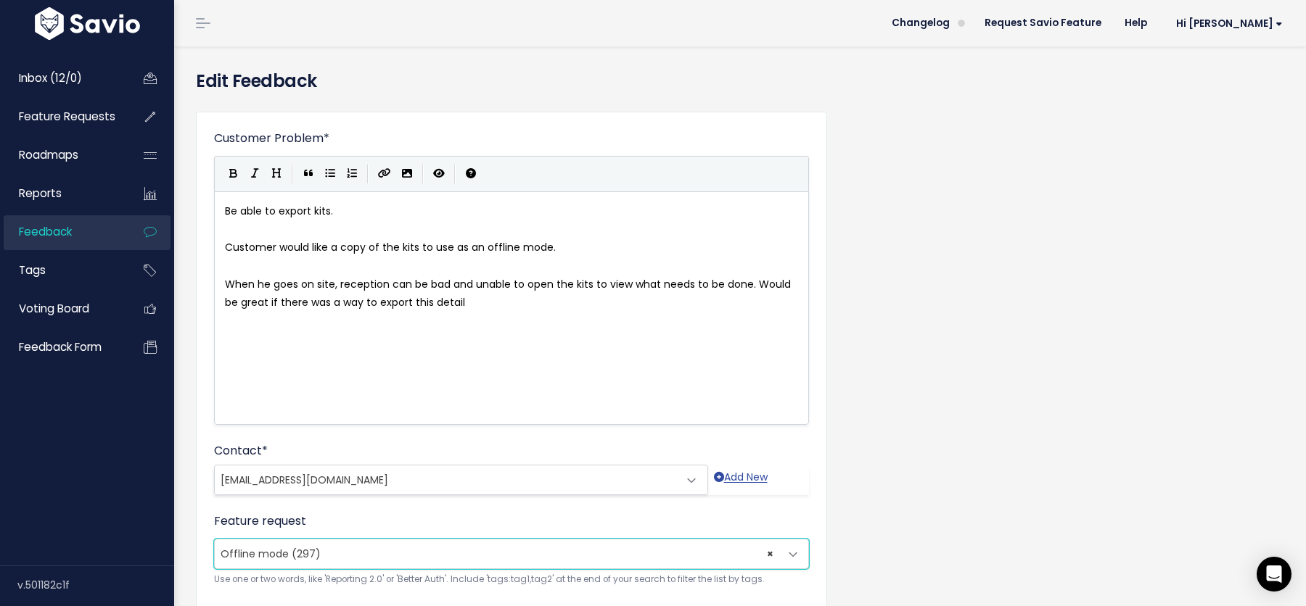
scroll to position [187, 0]
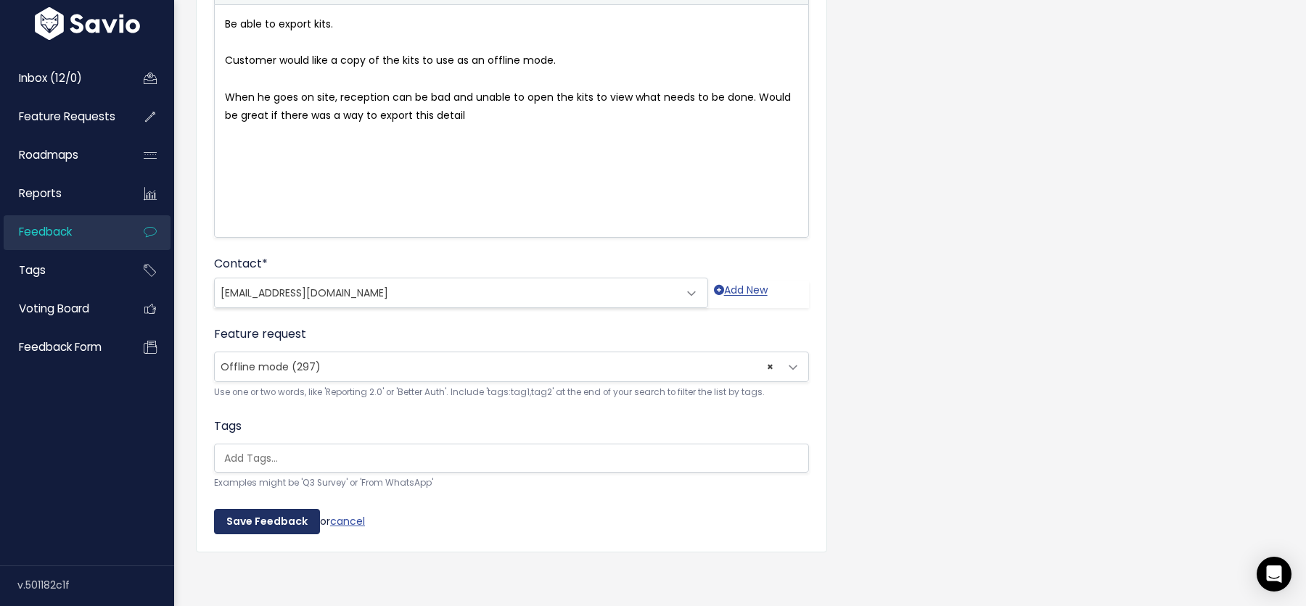
click at [251, 516] on input "Save Feedback" at bounding box center [267, 522] width 106 height 26
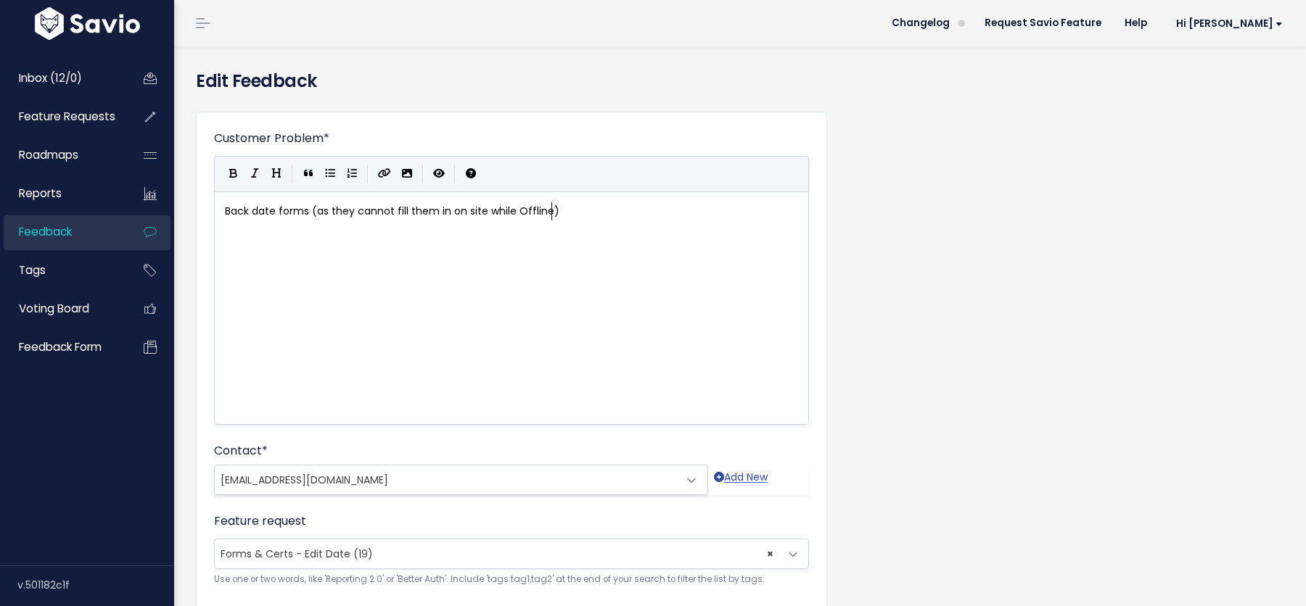
scroll to position [187, 0]
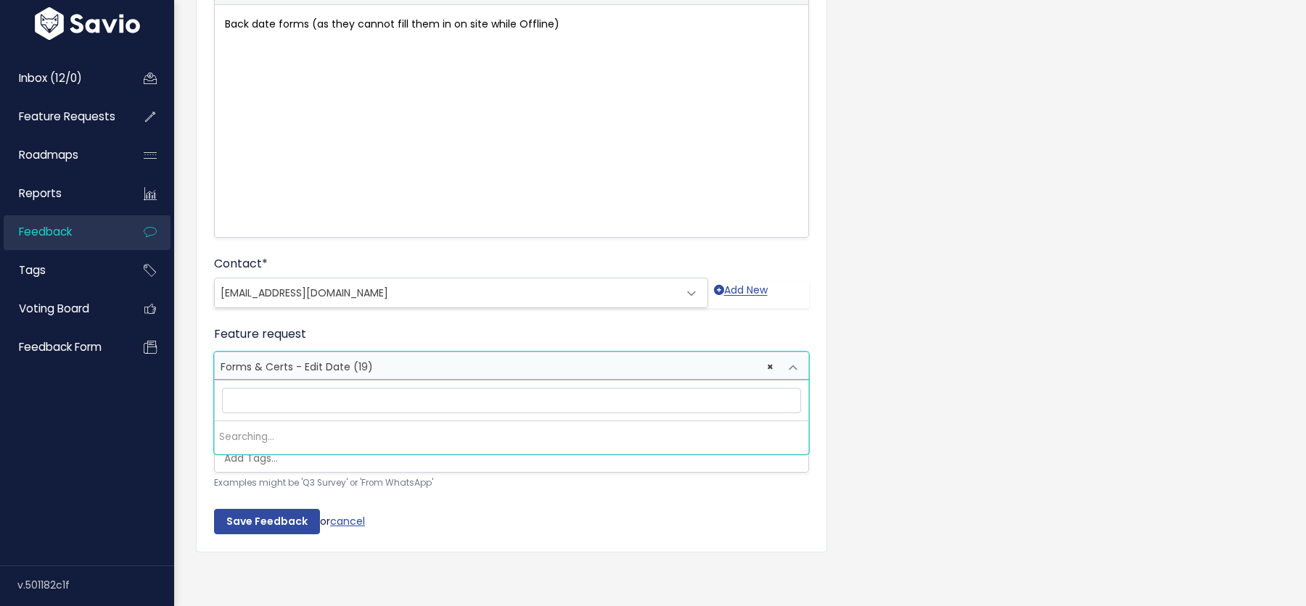
click at [308, 361] on span "Forms & Certs - Edit Date (19)" at bounding box center [297, 367] width 152 height 15
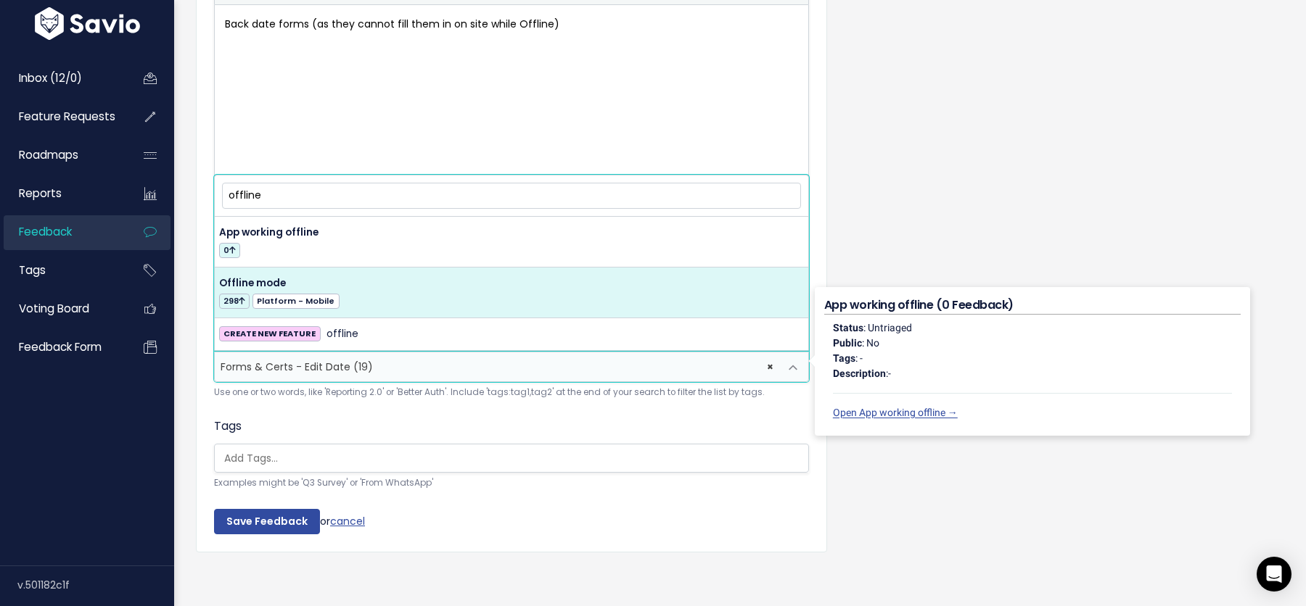
type input "offline"
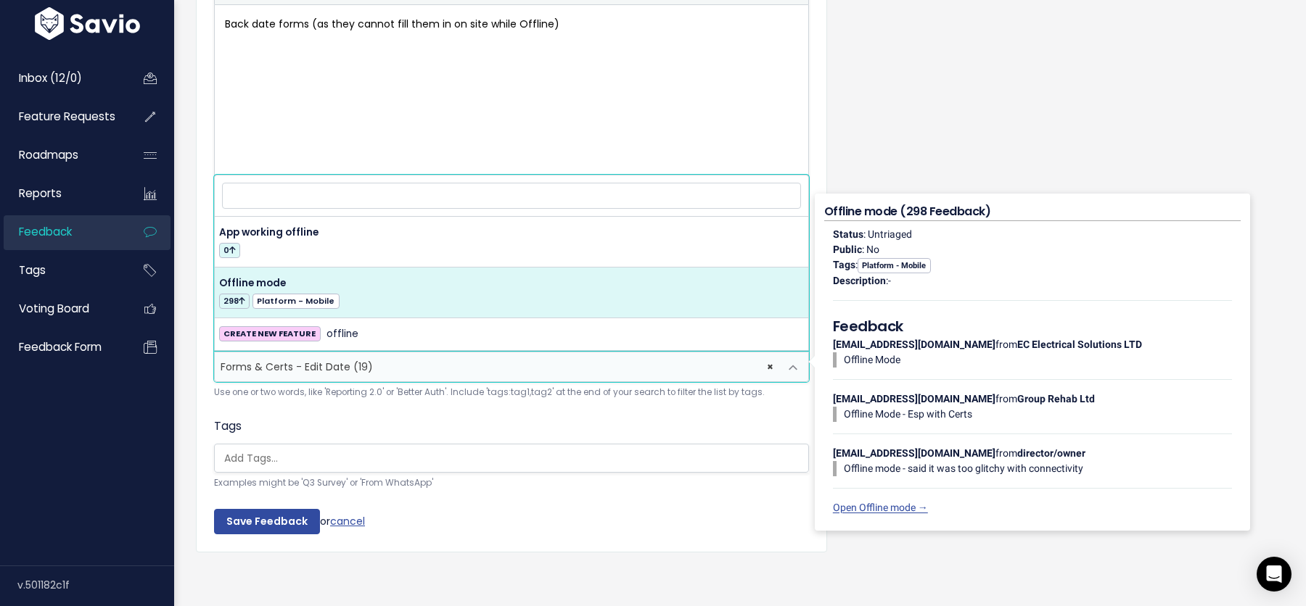
select select "13022"
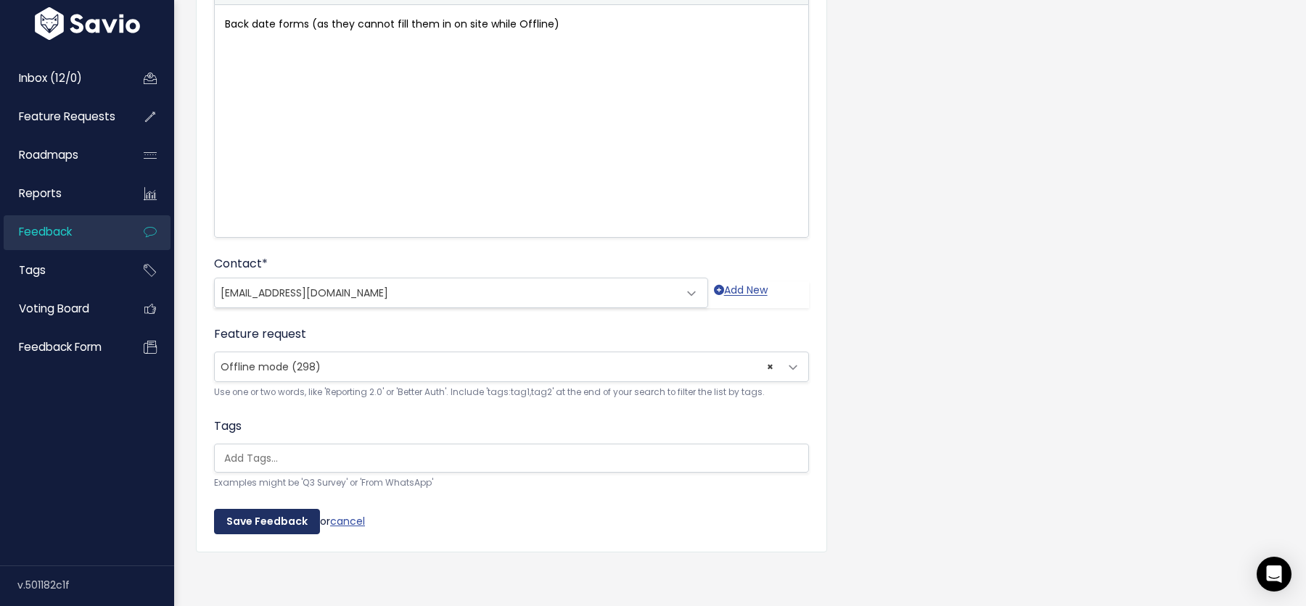
click at [261, 519] on input "Save Feedback" at bounding box center [267, 522] width 106 height 26
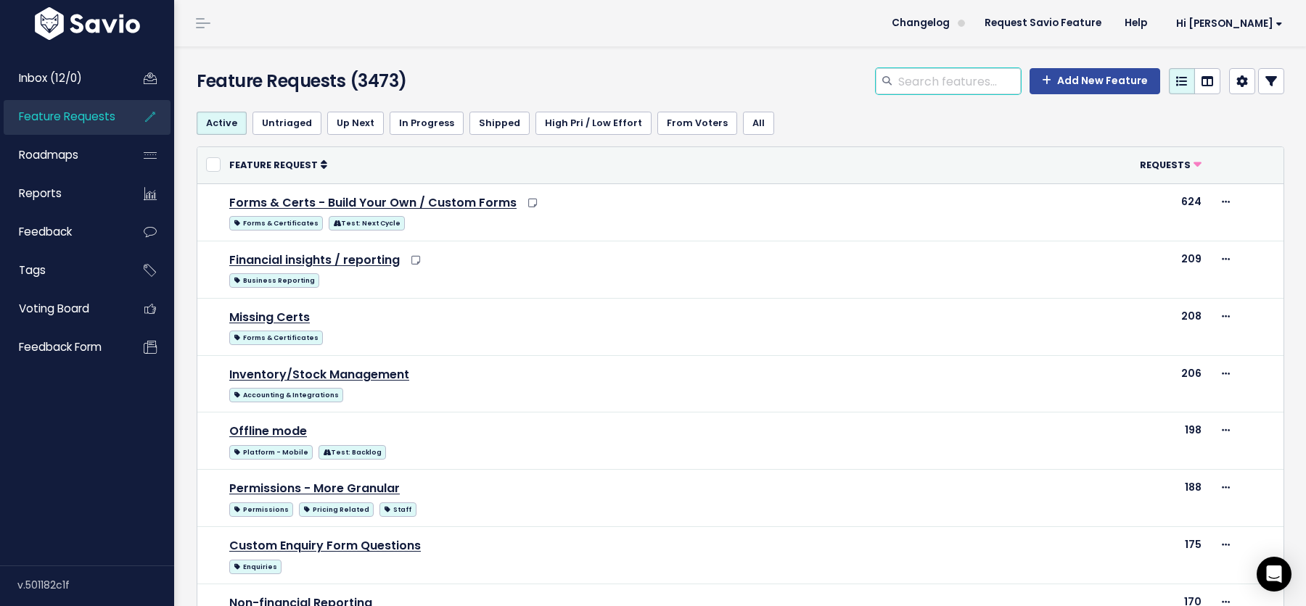
click at [947, 86] on input "search" at bounding box center [959, 81] width 124 height 26
type input "inventory"
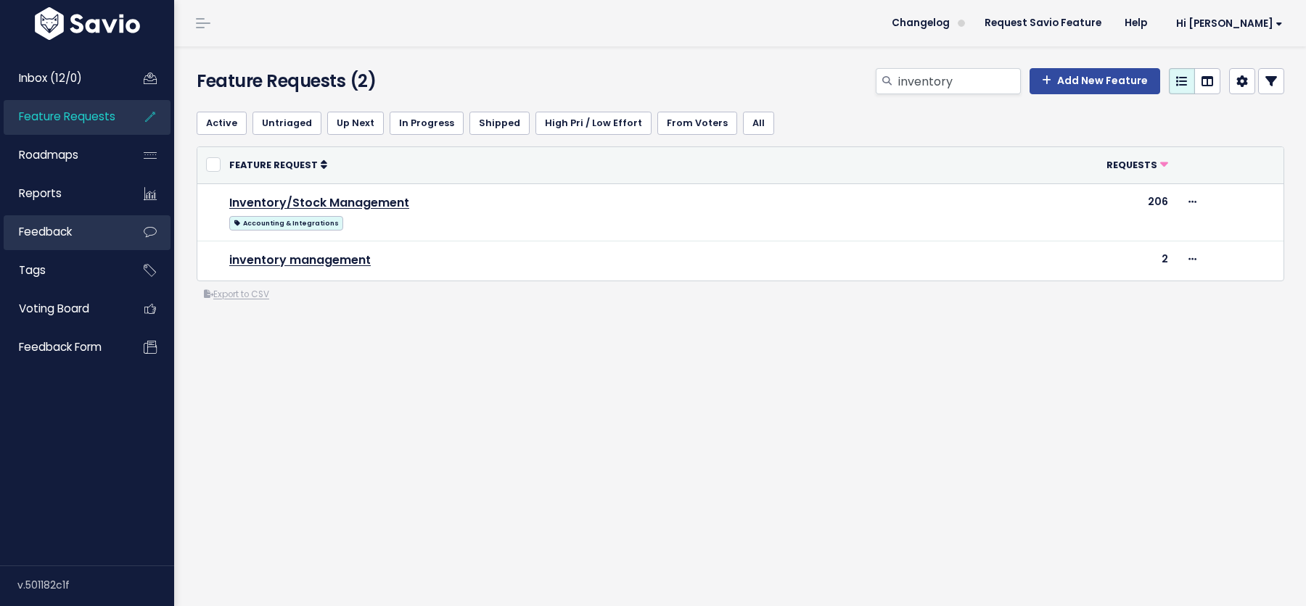
click at [41, 226] on span "Feedback" at bounding box center [45, 231] width 53 height 15
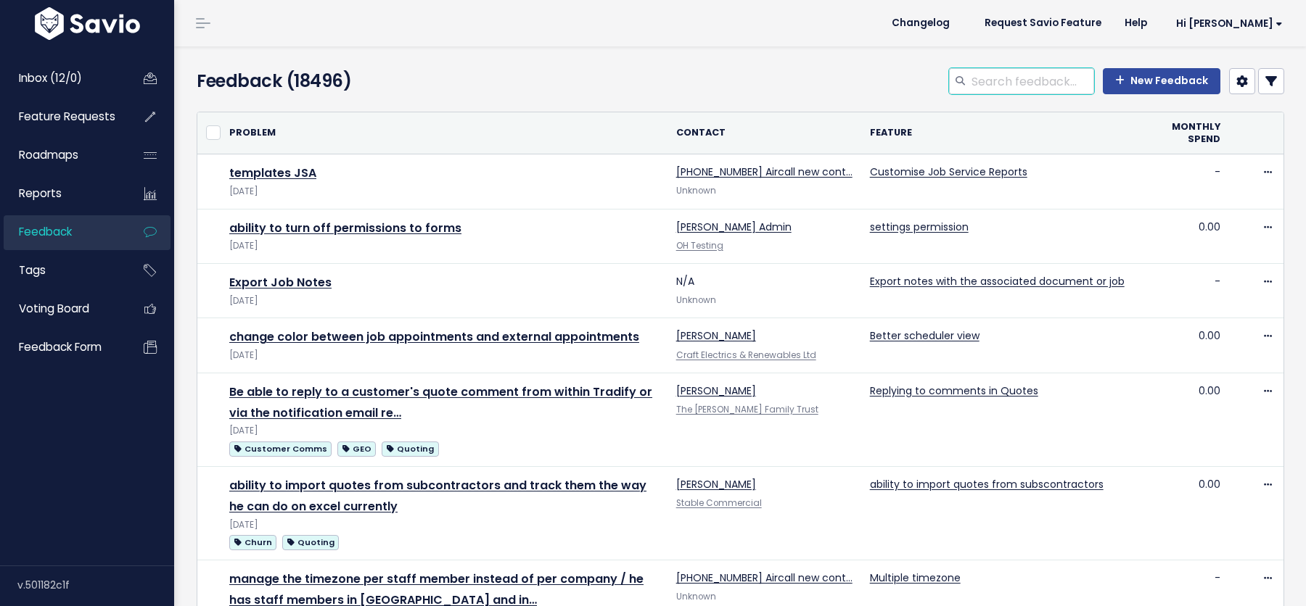
click at [1027, 84] on input "search" at bounding box center [1032, 81] width 124 height 26
type input "inventory"
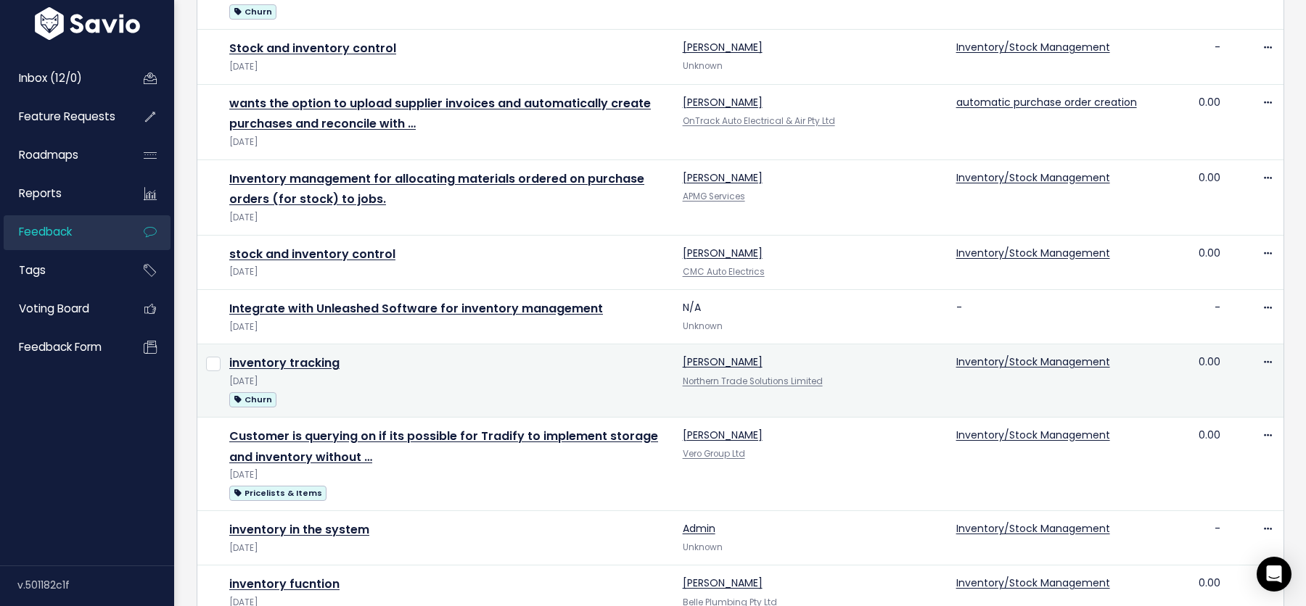
scroll to position [927, 0]
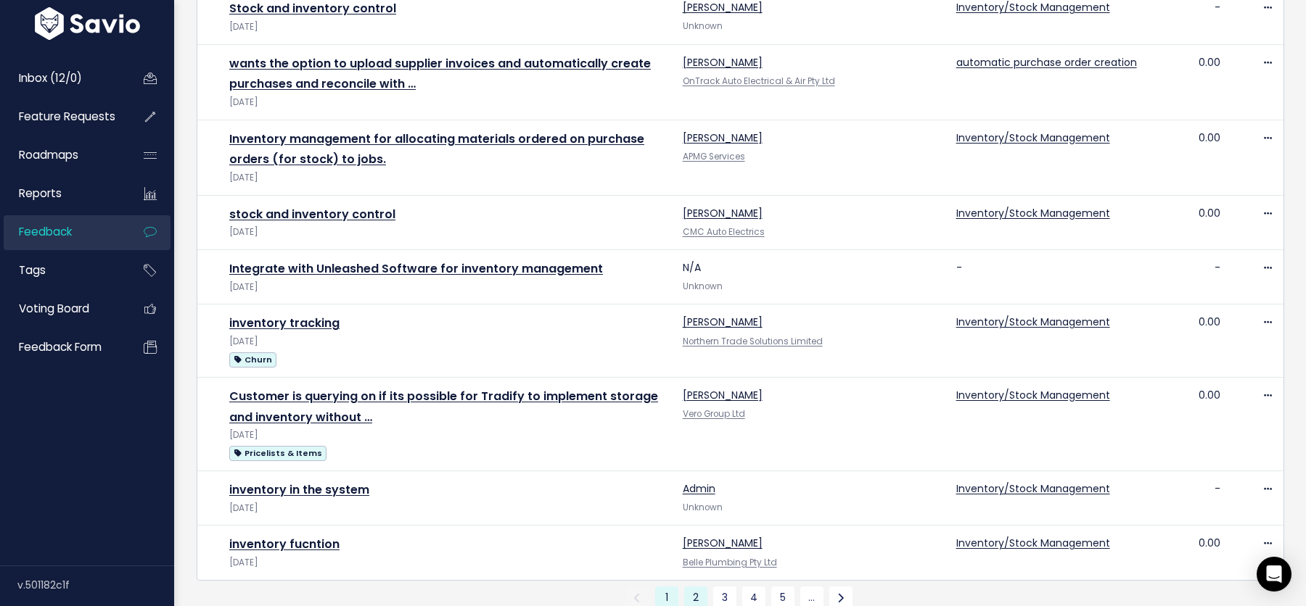
click at [693, 587] on link "2" at bounding box center [695, 598] width 23 height 23
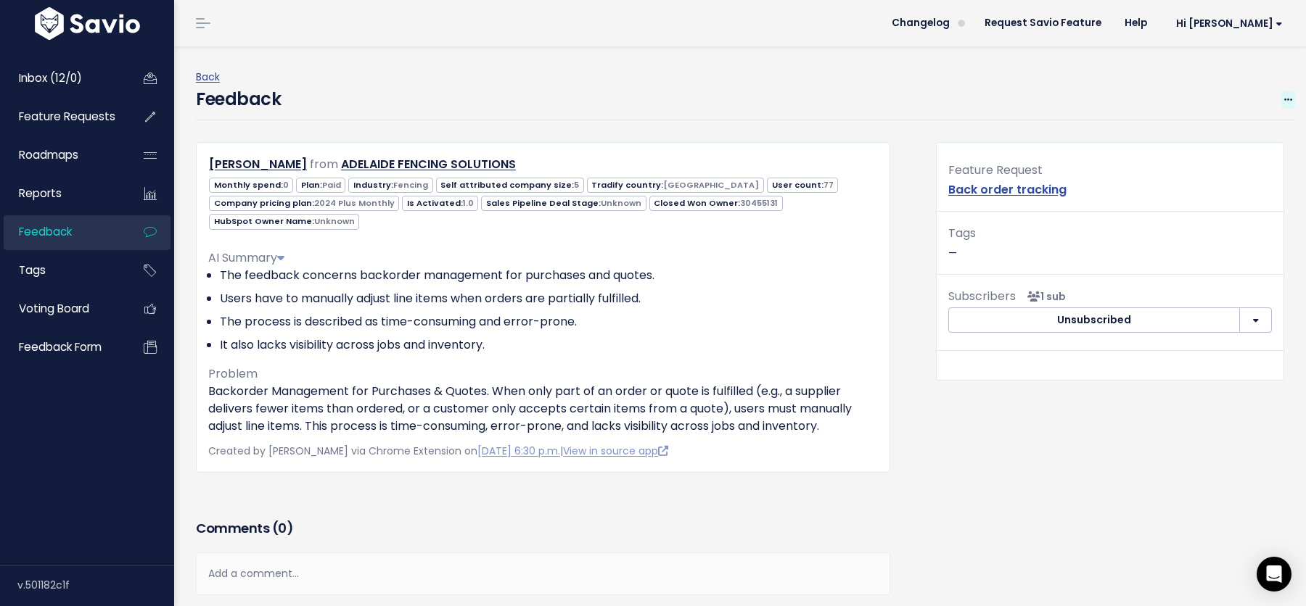
click at [1044, 102] on span at bounding box center [1288, 100] width 14 height 18
click at [1044, 130] on link "Edit" at bounding box center [1230, 140] width 104 height 28
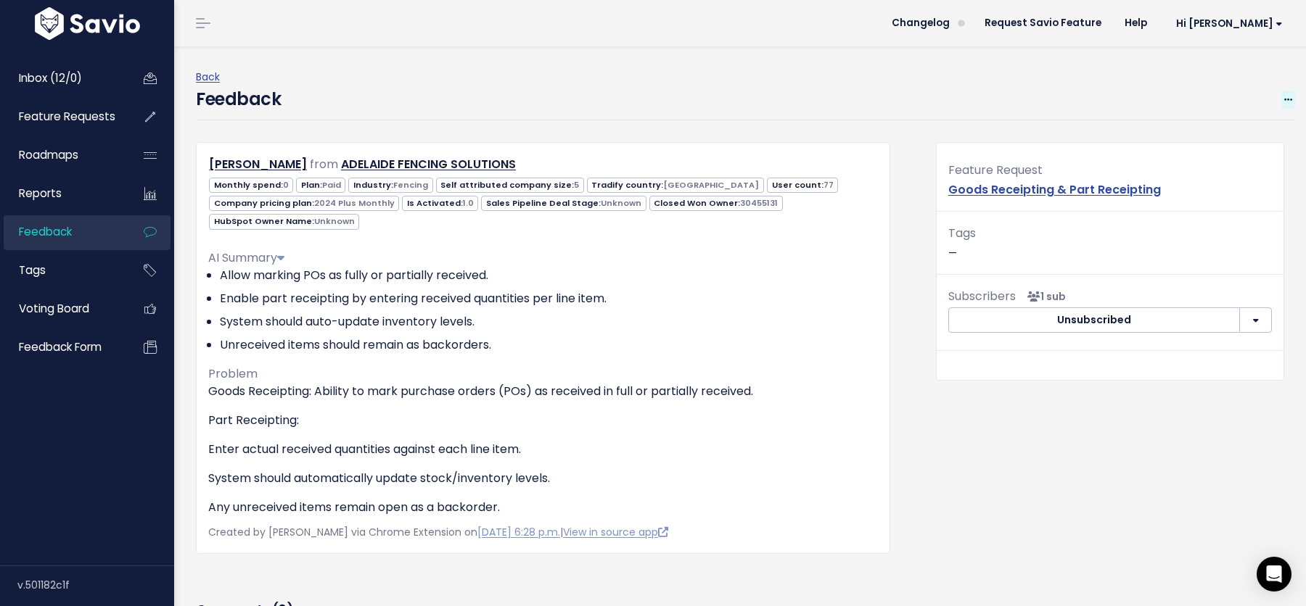
click at [1044, 100] on span at bounding box center [1288, 100] width 14 height 18
click at [1044, 133] on link "Edit" at bounding box center [1230, 140] width 104 height 28
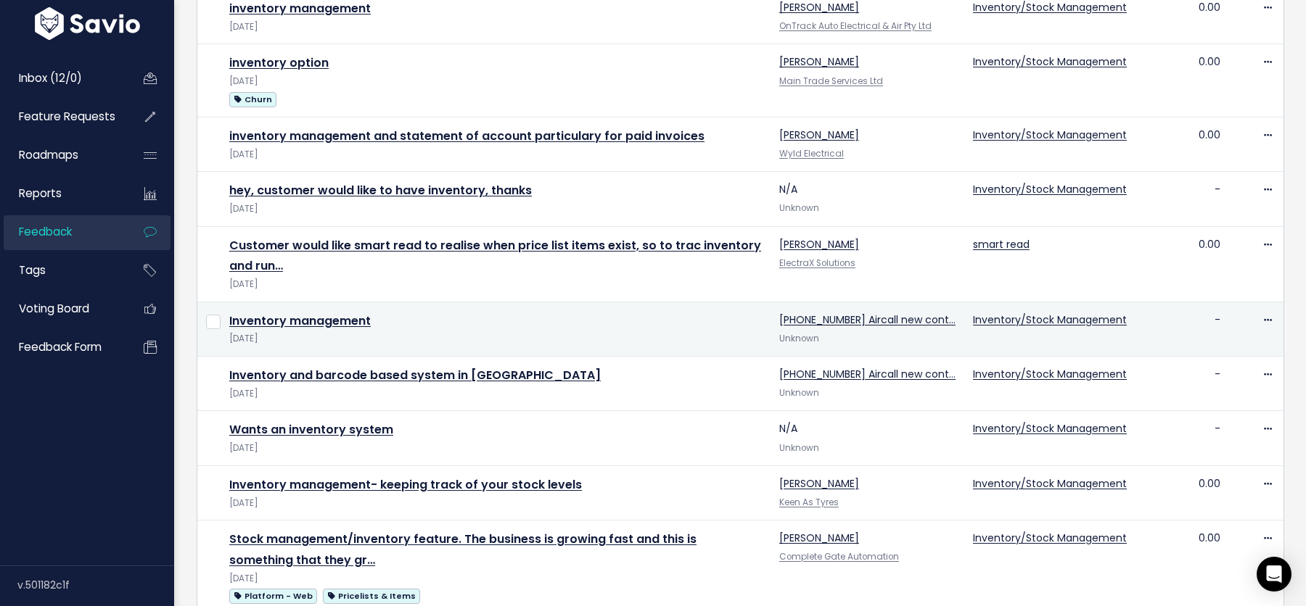
scroll to position [868, 0]
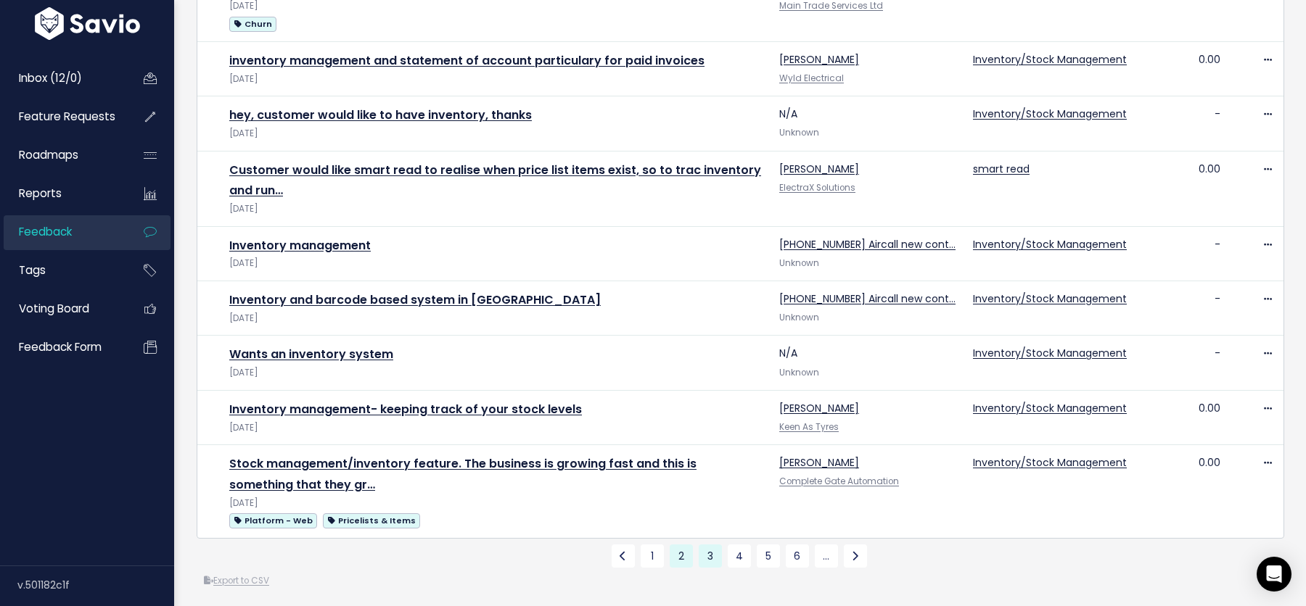
click at [707, 548] on link "3" at bounding box center [710, 556] width 23 height 23
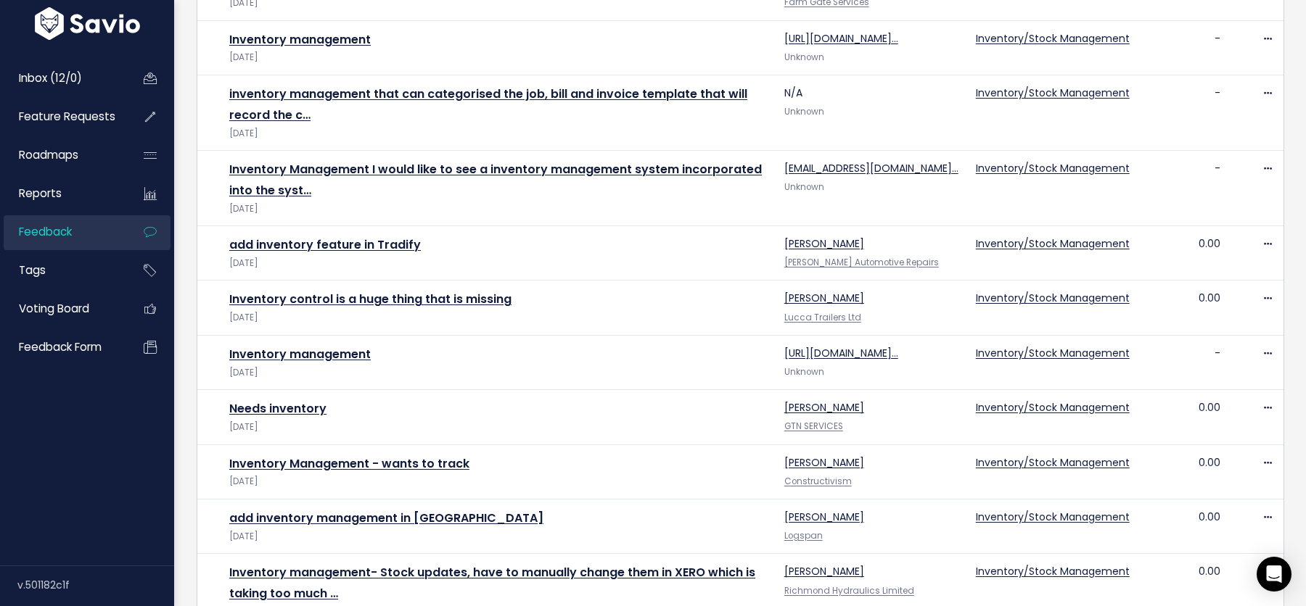
scroll to position [810, 0]
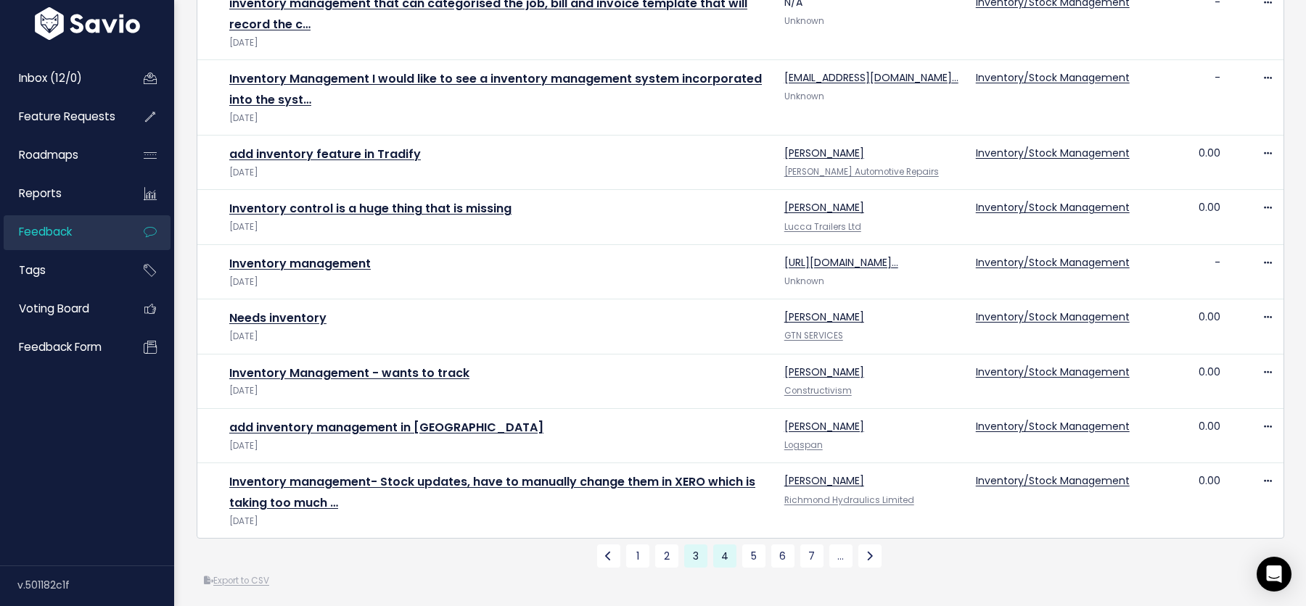
click at [722, 548] on link "4" at bounding box center [724, 556] width 23 height 23
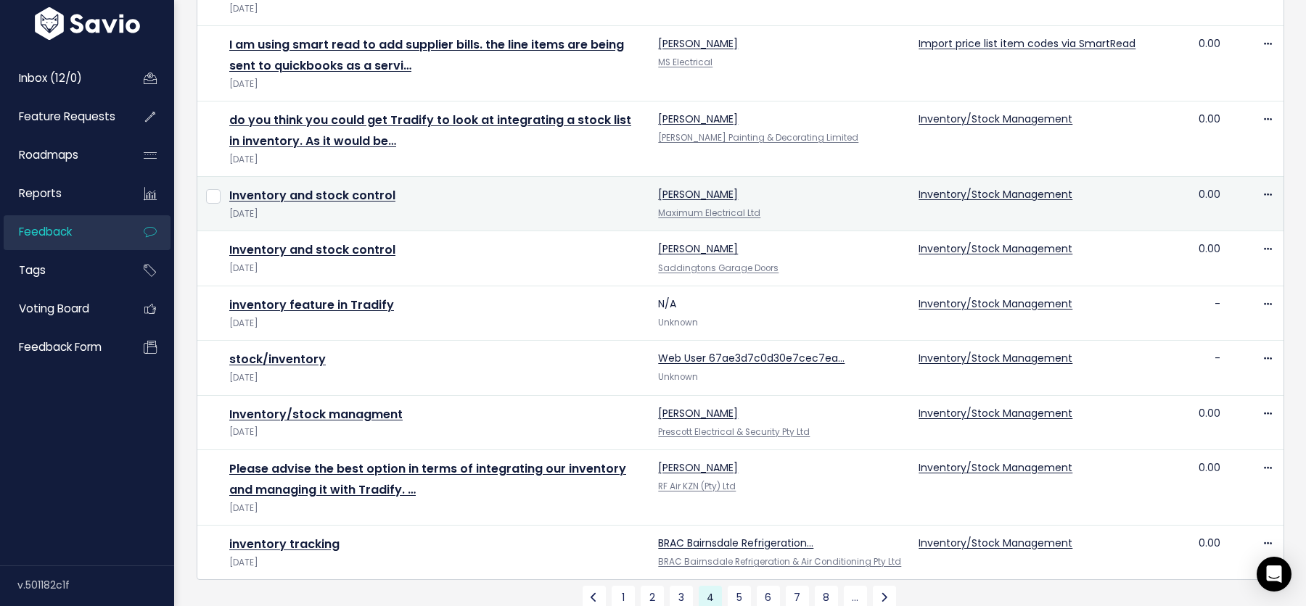
scroll to position [900, 0]
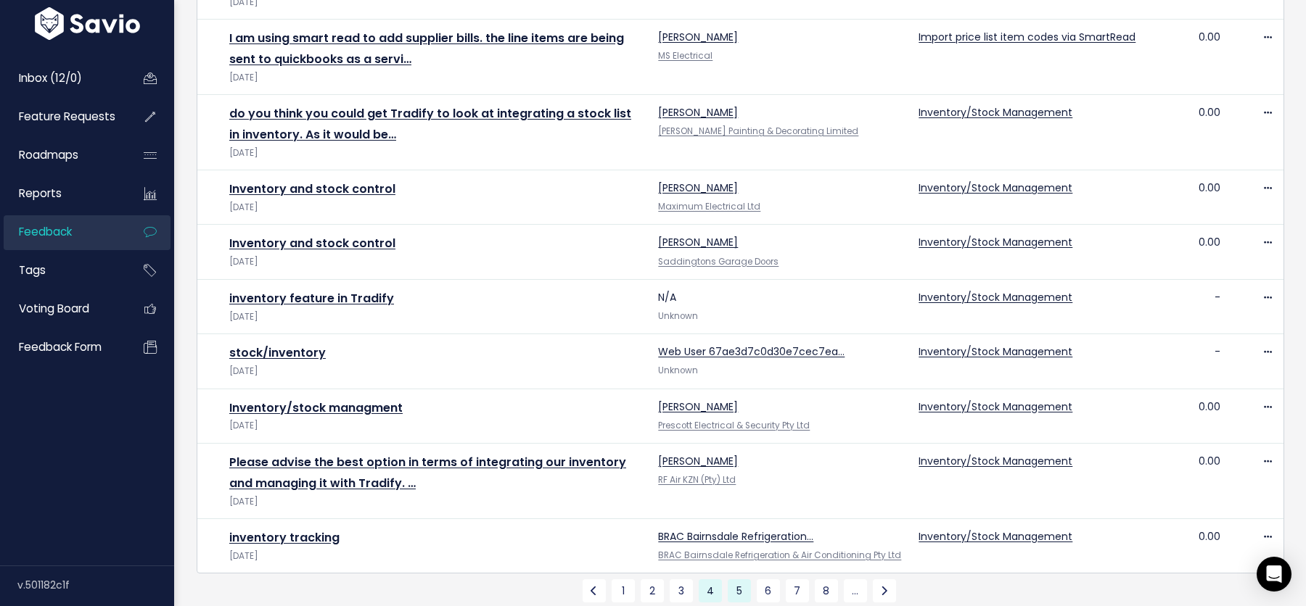
click at [732, 585] on link "5" at bounding box center [739, 591] width 23 height 23
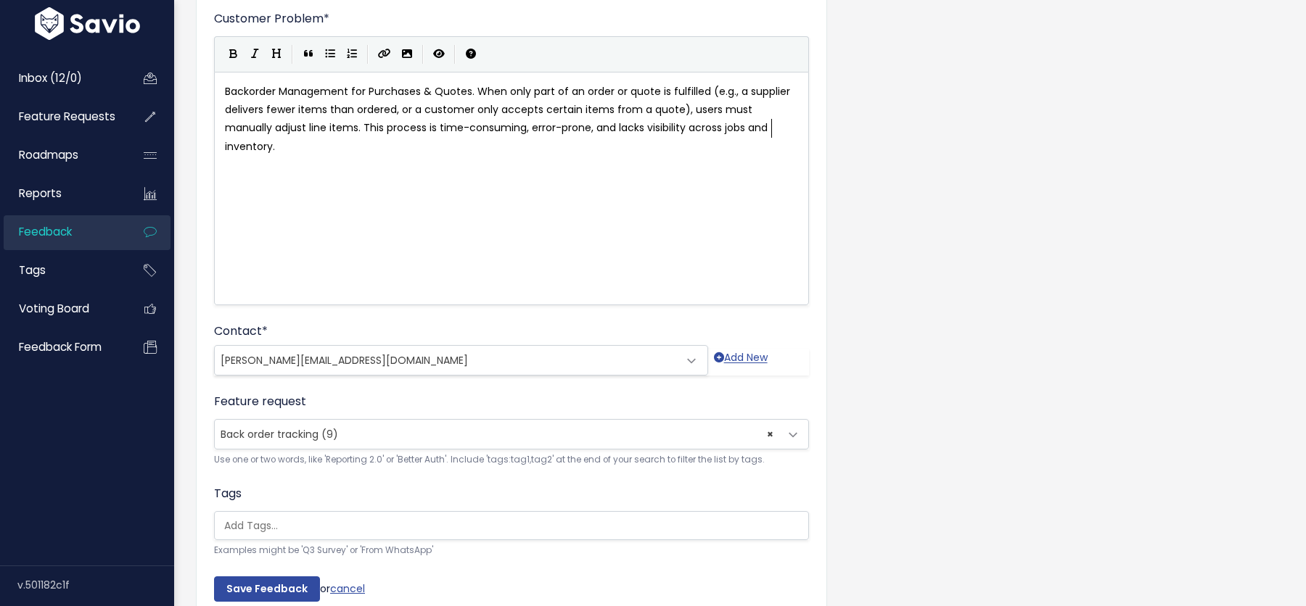
scroll to position [187, 0]
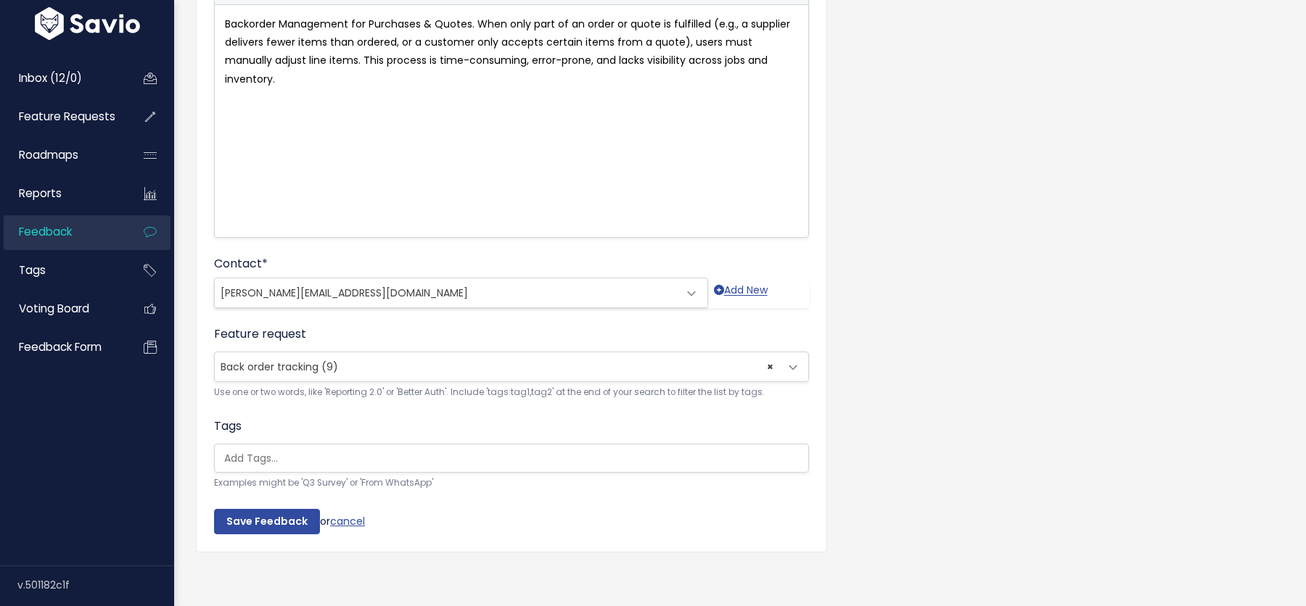
click at [287, 360] on span "Back order tracking (9)" at bounding box center [280, 367] width 118 height 15
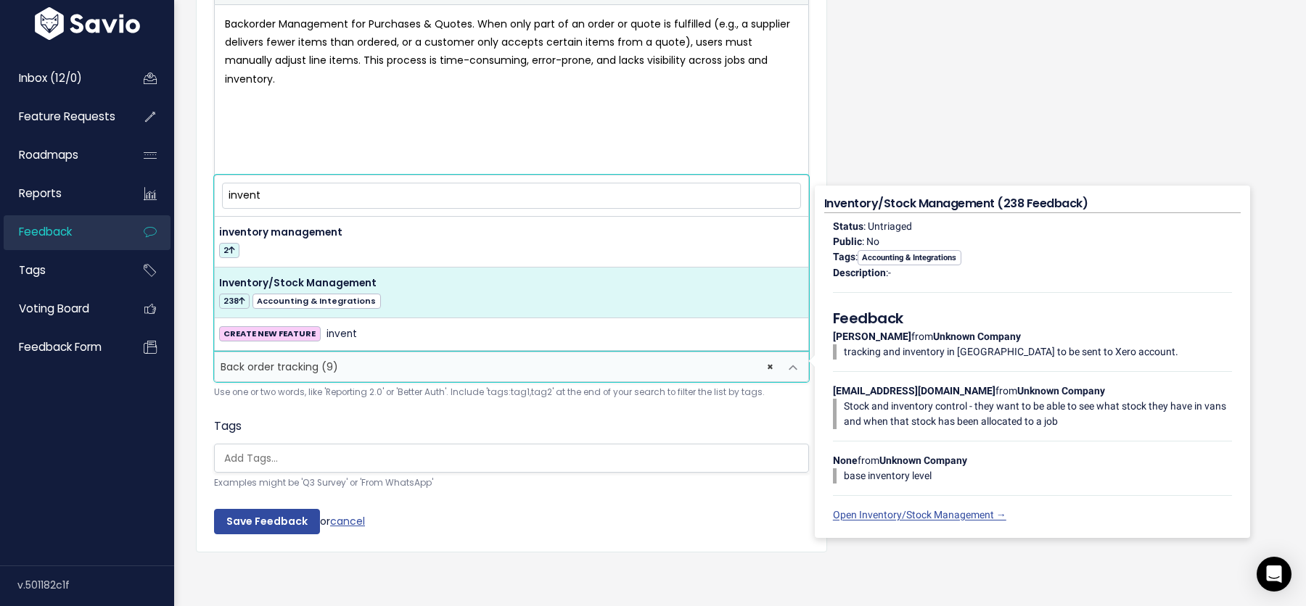
type input "invent"
select select "13002"
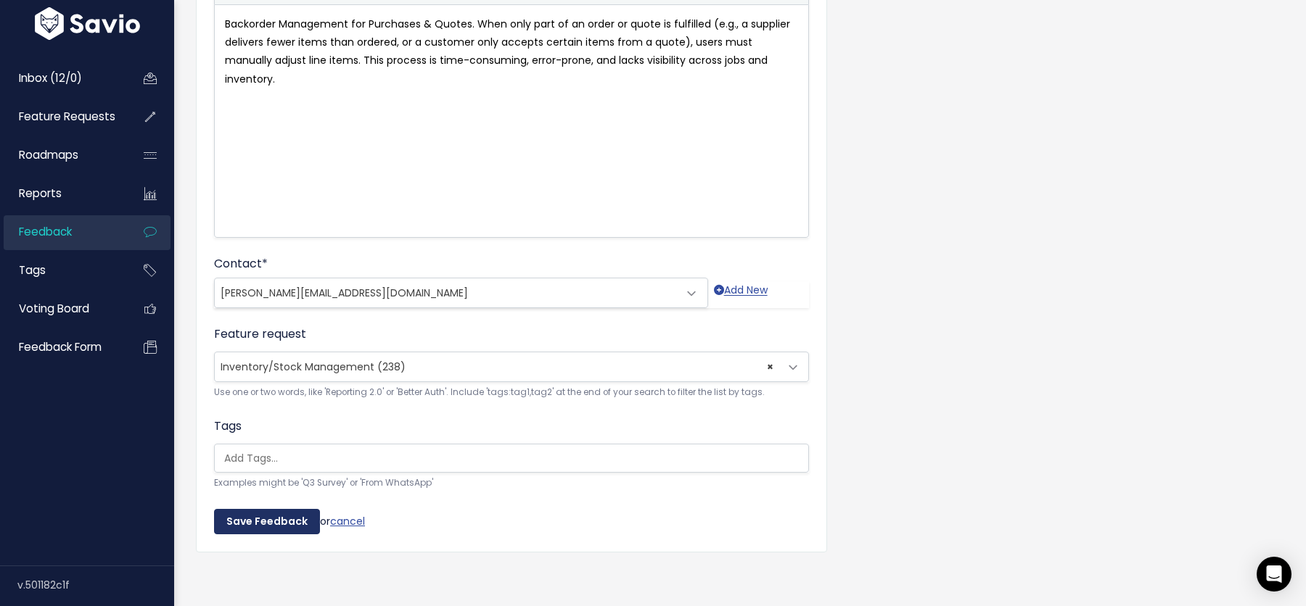
click at [254, 521] on input "Save Feedback" at bounding box center [267, 522] width 106 height 26
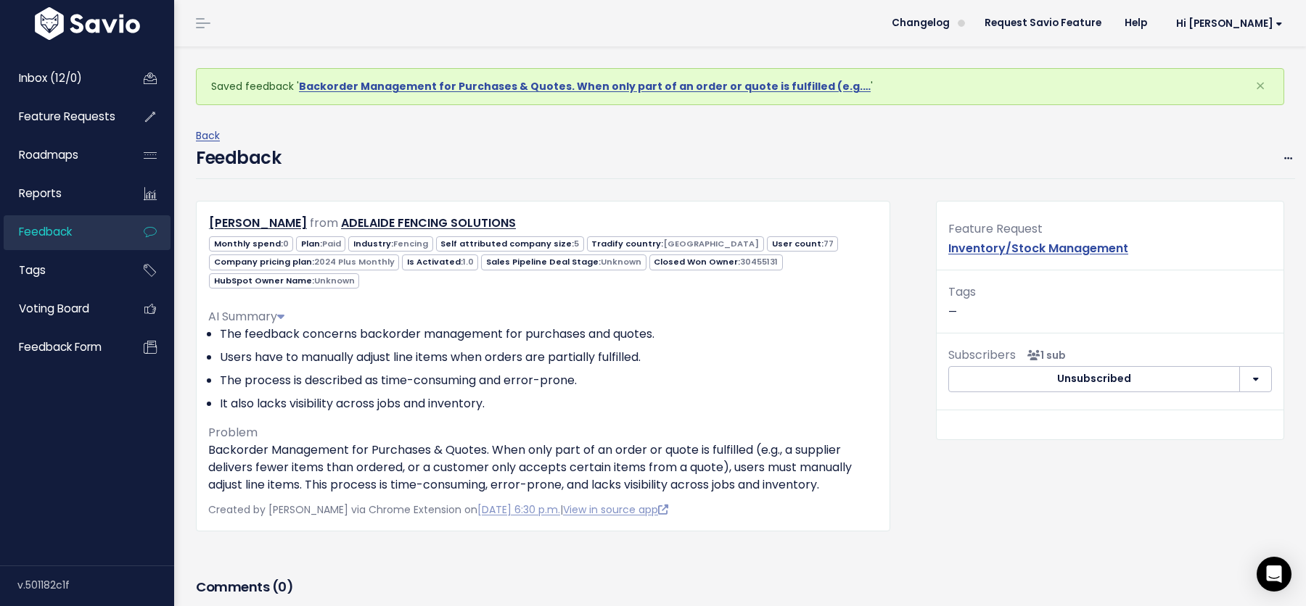
click at [538, 148] on div "Feedback Edit Restore to Inbox [GEOGRAPHIC_DATA]" at bounding box center [745, 162] width 1099 height 34
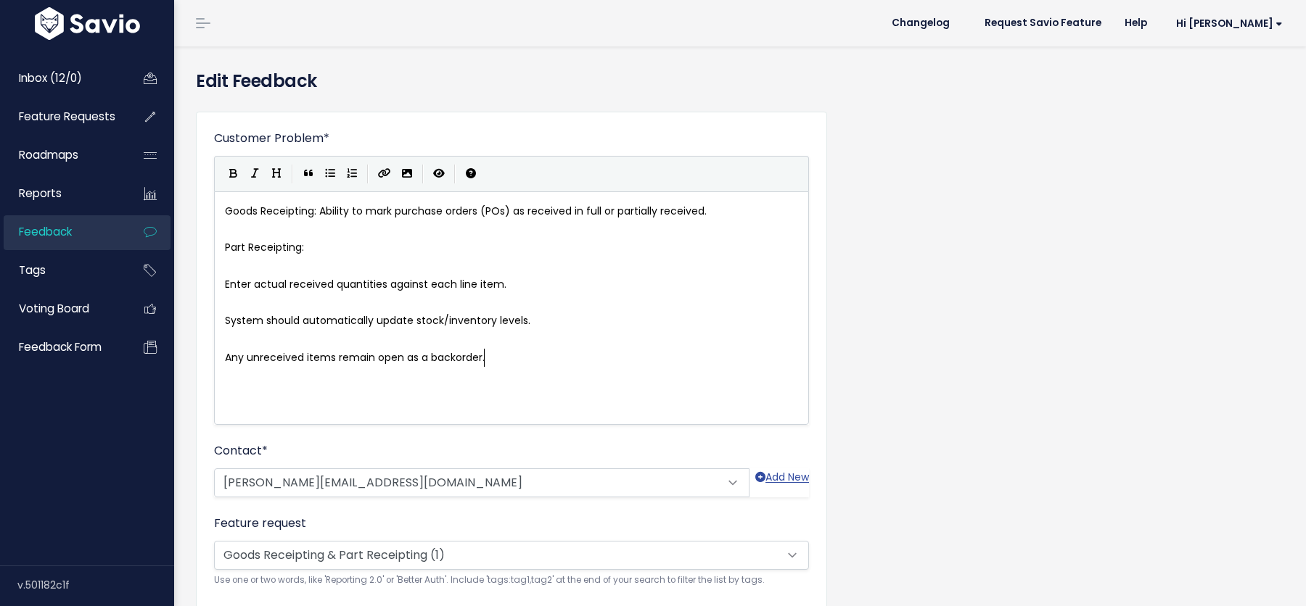
scroll to position [1, 0]
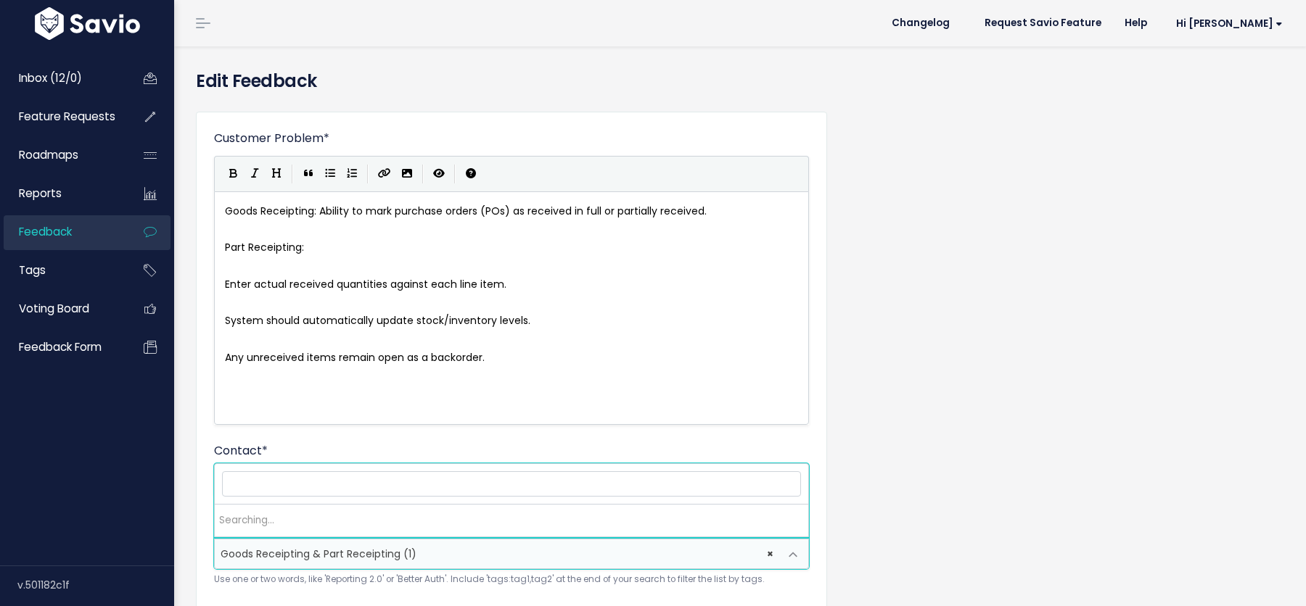
click at [284, 552] on span "Goods Receipting & Part Receipting (1)" at bounding box center [319, 554] width 196 height 15
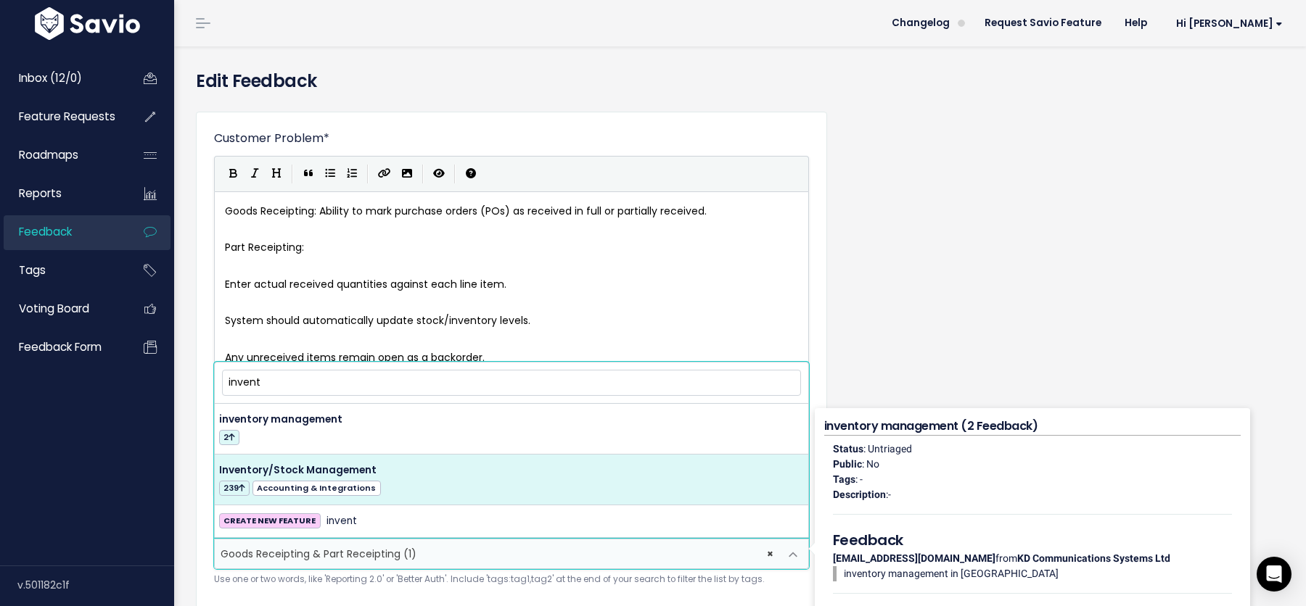
type input "invent"
select select "13002"
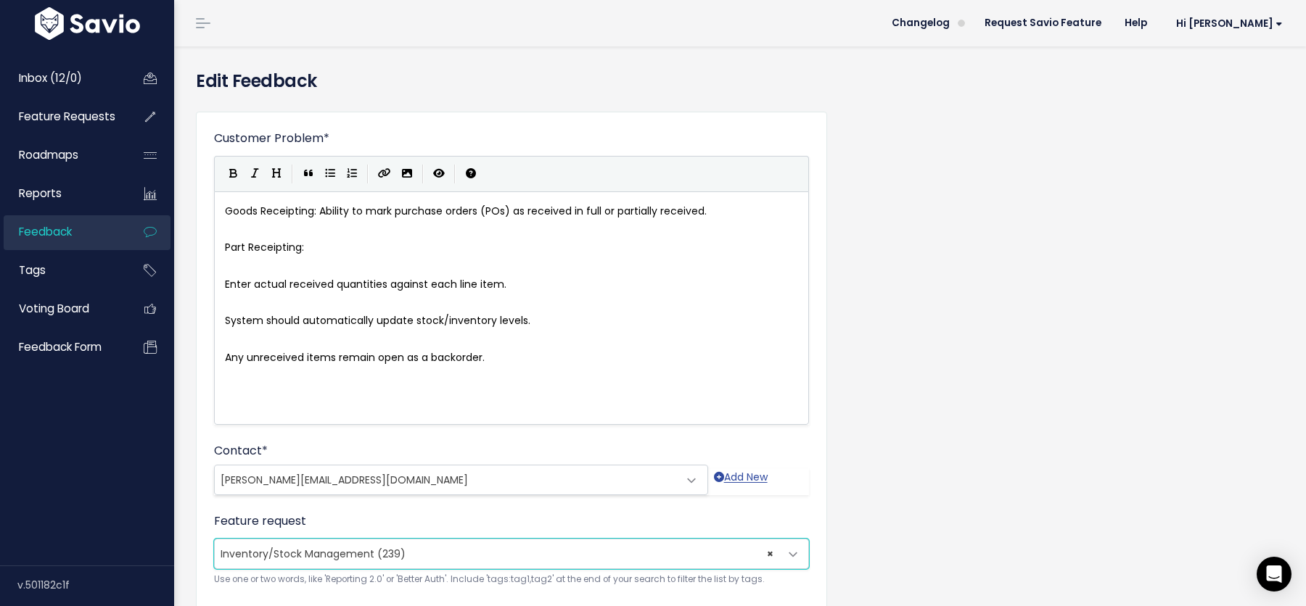
scroll to position [186, 0]
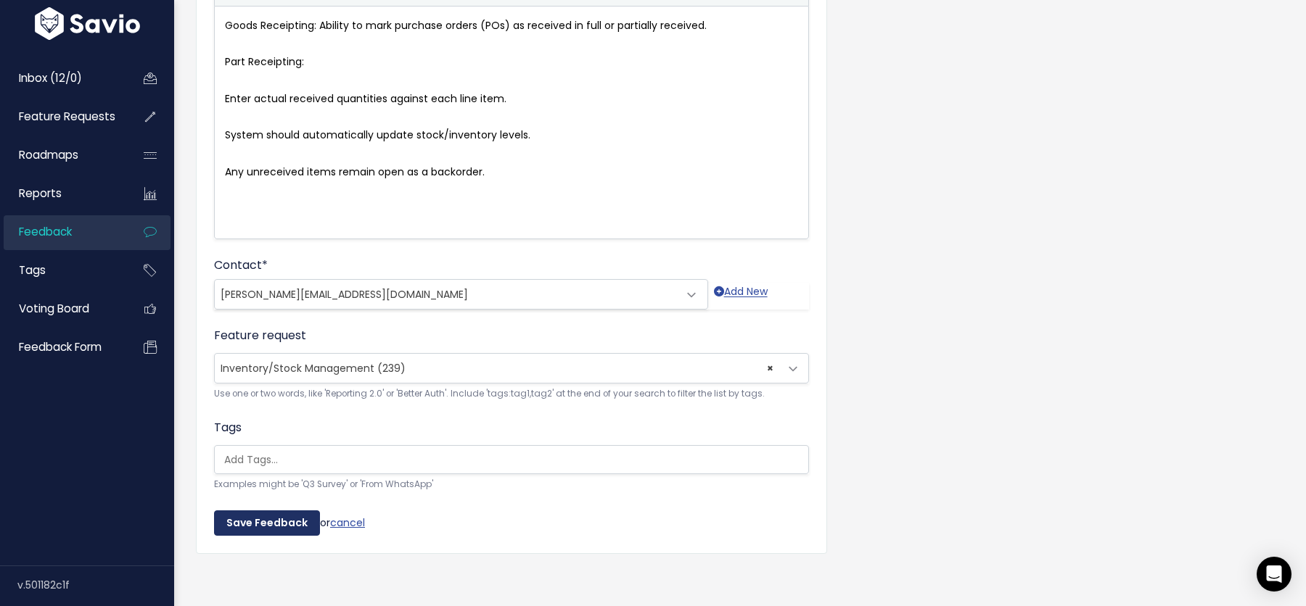
click at [254, 523] on input "Save Feedback" at bounding box center [267, 524] width 106 height 26
